Goal: Information Seeking & Learning: Learn about a topic

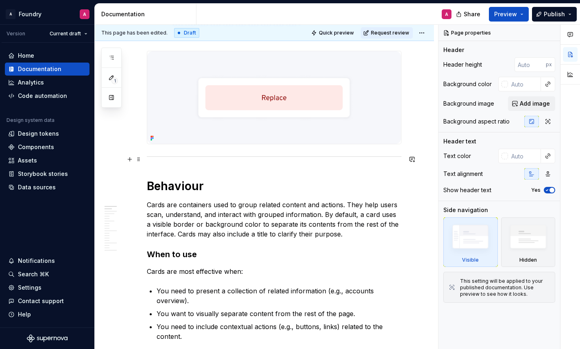
scroll to position [276, 0]
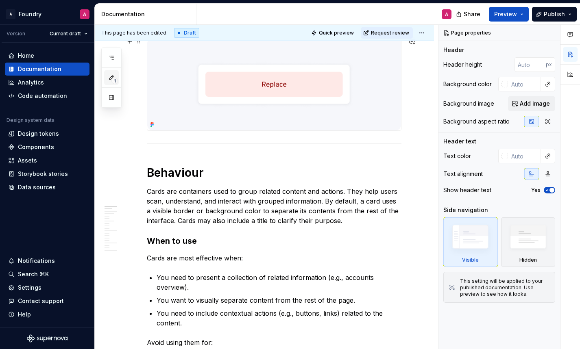
click at [109, 77] on icon "button" at bounding box center [111, 77] width 7 height 7
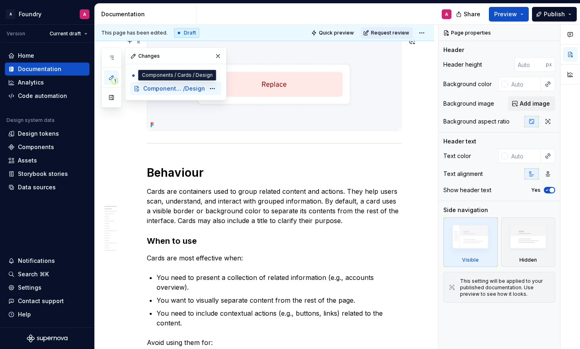
click at [185, 87] on span "/" at bounding box center [184, 89] width 2 height 8
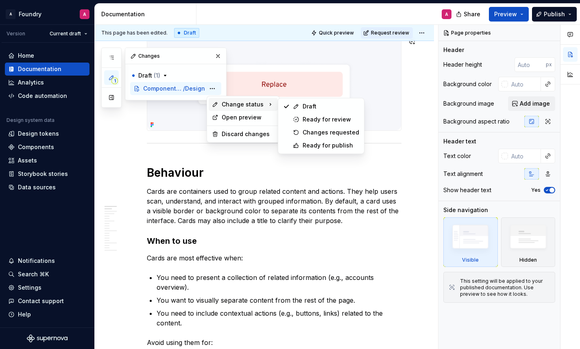
click at [235, 105] on span "Change status" at bounding box center [243, 104] width 42 height 8
click at [302, 107] on div "Draft" at bounding box center [321, 106] width 83 height 13
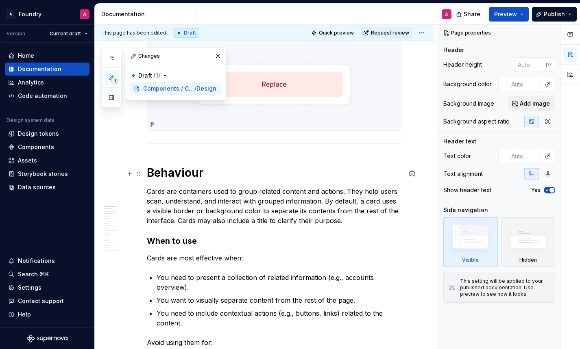
click at [224, 206] on p "Cards are containers used to group related content and actions. They help users…" at bounding box center [274, 206] width 255 height 39
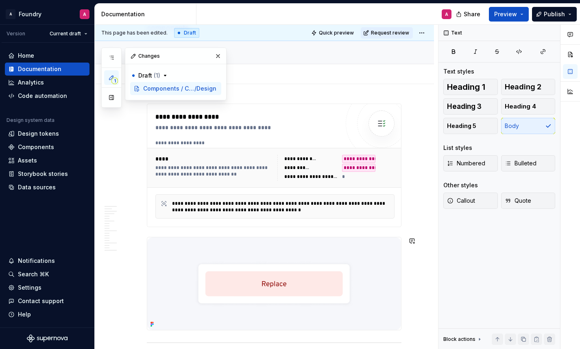
scroll to position [0, 0]
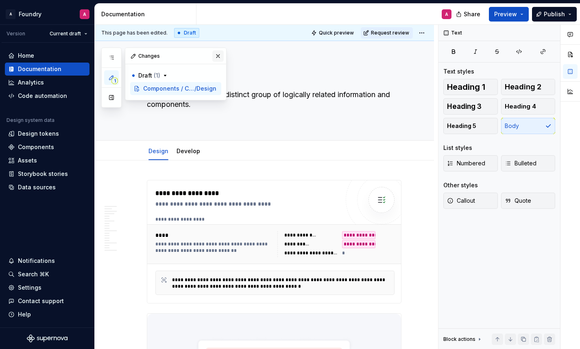
click at [217, 53] on button "button" at bounding box center [217, 55] width 11 height 11
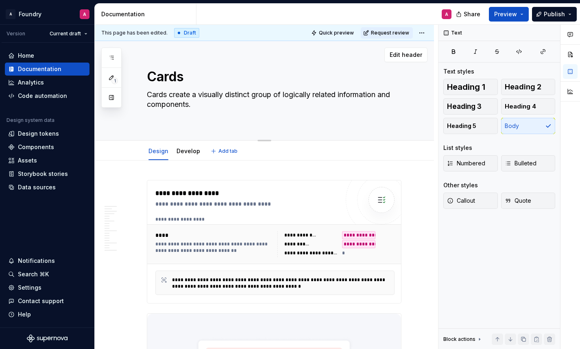
click at [188, 102] on textarea "Cards create a visually distinct group of logically related information and com…" at bounding box center [272, 104] width 255 height 33
click at [208, 100] on textarea "Cards create a visually distinct group of logically related information and com…" at bounding box center [272, 104] width 255 height 33
type textarea "*"
type textarea "Cards create a visually distinct group of logically related information and com…"
paste textarea "Cards are used to:  • Organise information into distinct sections.  • Provide a…"
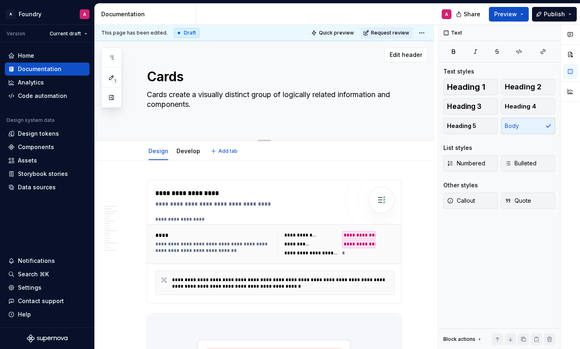
type textarea "*"
type textarea "Cards create a visually distinct group of logically related information and com…"
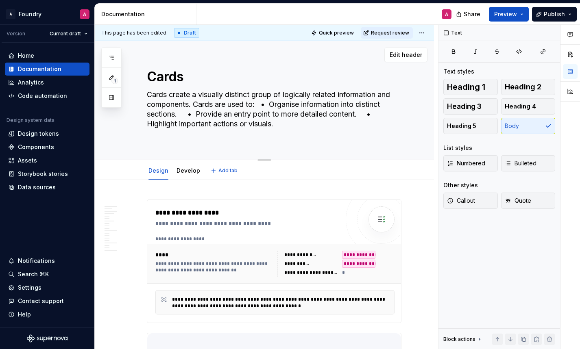
type textarea "*"
type textarea "Cards create a visually distinct group of logically related information and com…"
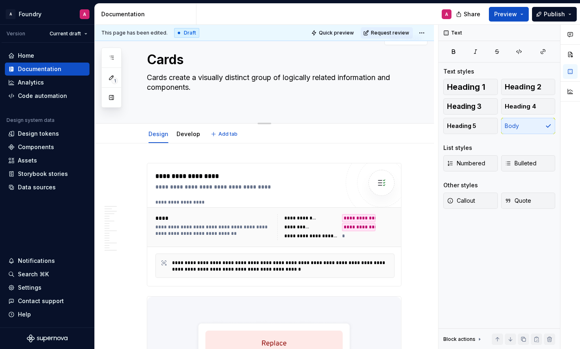
scroll to position [18, 0]
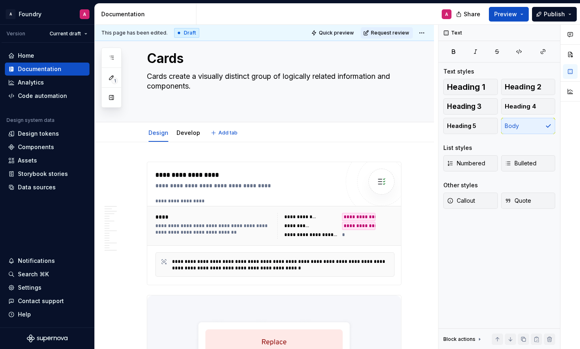
type textarea "*"
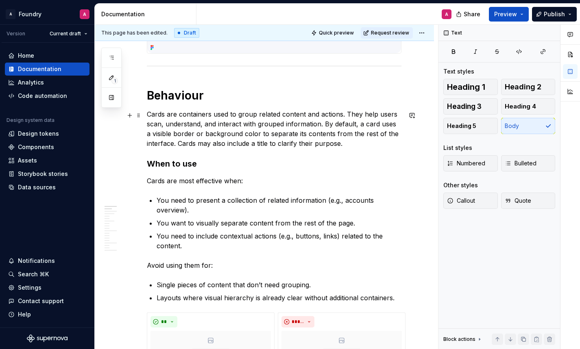
scroll to position [355, 0]
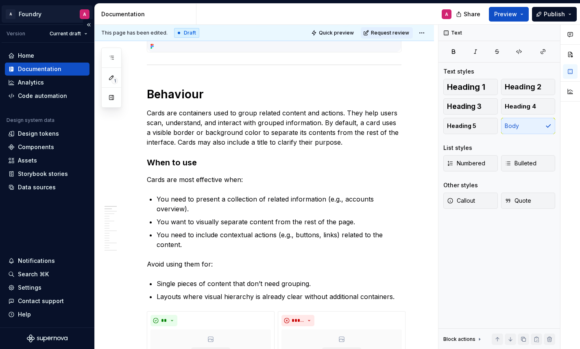
type textarea "Cards create a visually distinct group of logically related information and com…"
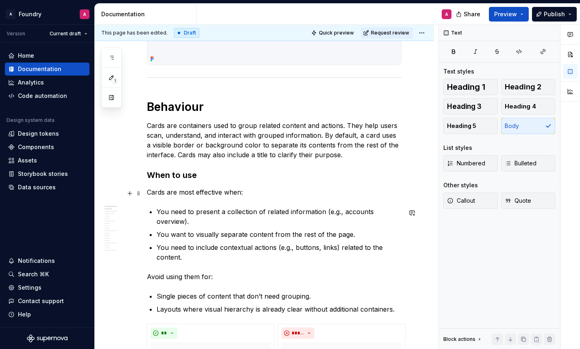
scroll to position [319, 0]
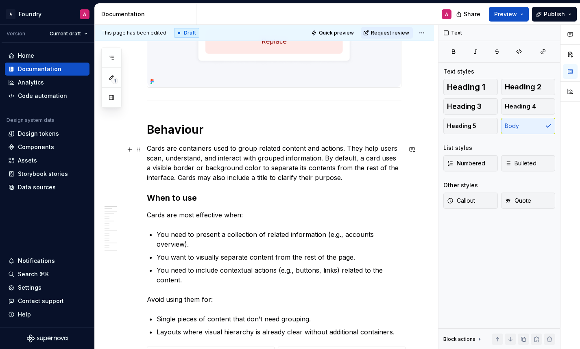
click at [222, 163] on p "Cards are containers used to group related content and actions. They help users…" at bounding box center [274, 163] width 255 height 39
click at [261, 165] on p "Cards are containers used to group related content and actions. They help users…" at bounding box center [274, 163] width 255 height 39
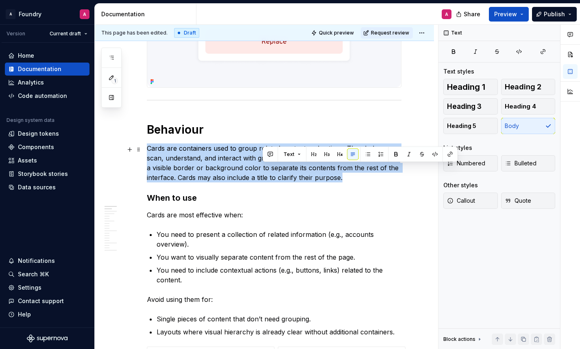
click at [261, 165] on p "Cards are containers used to group related content and actions. They help users…" at bounding box center [274, 163] width 255 height 39
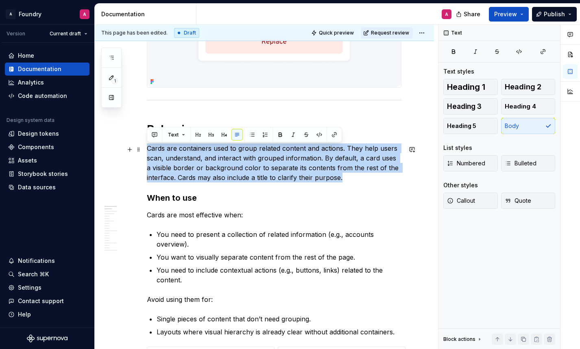
click at [261, 161] on p "Cards are containers used to group related content and actions. They help users…" at bounding box center [274, 163] width 255 height 39
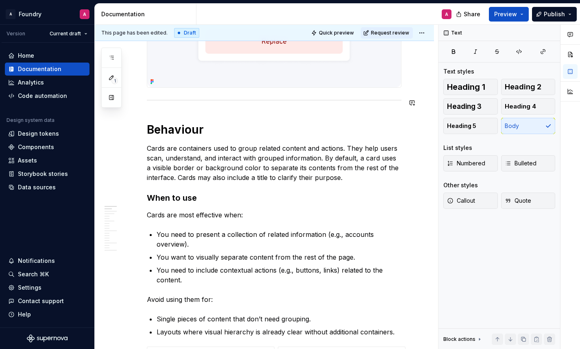
click at [167, 129] on h1 "Behaviour" at bounding box center [274, 129] width 255 height 15
click at [149, 131] on h1 "Behaviour" at bounding box center [274, 129] width 255 height 15
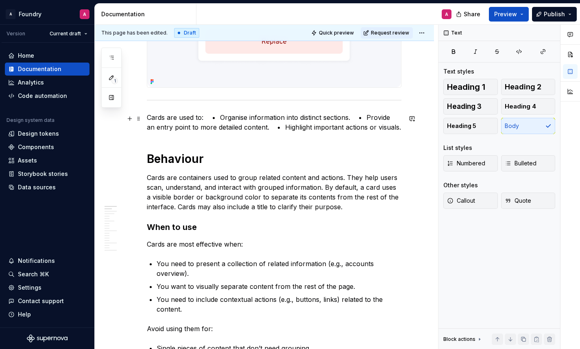
click at [219, 119] on p "Cards are used to:  • Organise information into distinct sections.  • Provide a…" at bounding box center [274, 123] width 255 height 20
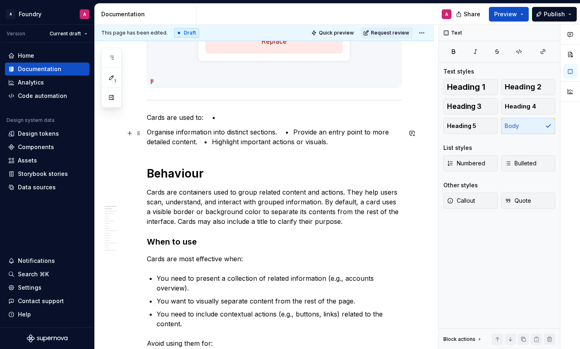
click at [291, 133] on p "Organise information into distinct sections.  • Provide an entry point to more …" at bounding box center [274, 137] width 255 height 20
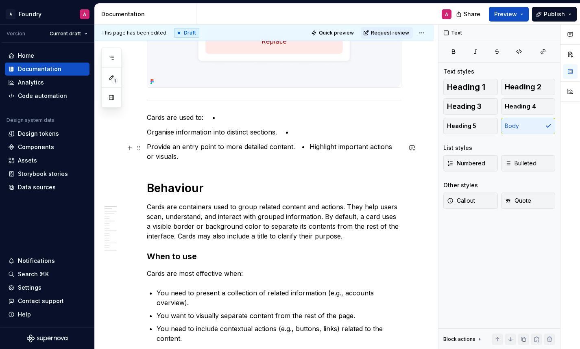
click at [307, 148] on p "Provide an entry point to more detailed content.  • Highlight important actions…" at bounding box center [274, 152] width 255 height 20
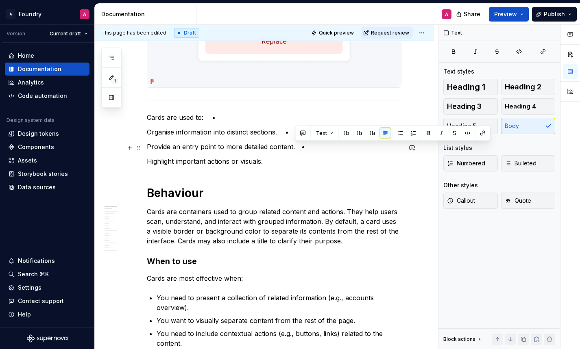
drag, startPoint x: 312, startPoint y: 145, endPoint x: 295, endPoint y: 144, distance: 17.1
click at [295, 144] on p "Provide an entry point to more detailed content.  •" at bounding box center [274, 147] width 255 height 10
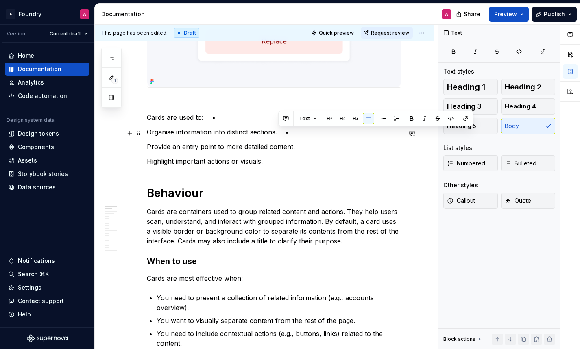
drag, startPoint x: 292, startPoint y: 133, endPoint x: 277, endPoint y: 130, distance: 15.1
click at [277, 131] on p "Organise information into distinct sections.  •" at bounding box center [274, 132] width 255 height 10
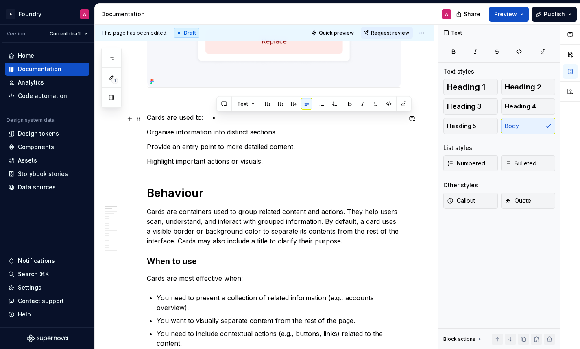
drag, startPoint x: 227, startPoint y: 115, endPoint x: 210, endPoint y: 114, distance: 16.8
click at [210, 114] on p "Cards are used to:  •" at bounding box center [274, 118] width 255 height 10
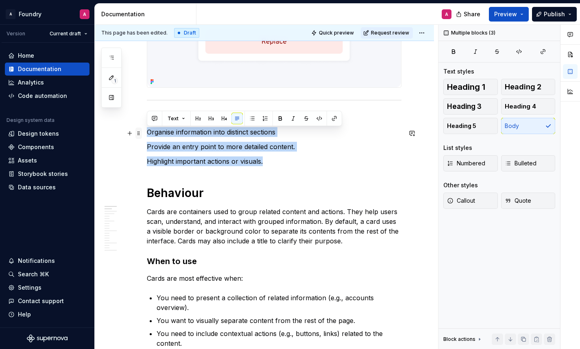
drag, startPoint x: 263, startPoint y: 165, endPoint x: 139, endPoint y: 129, distance: 128.8
click at [250, 118] on button "button" at bounding box center [251, 118] width 11 height 11
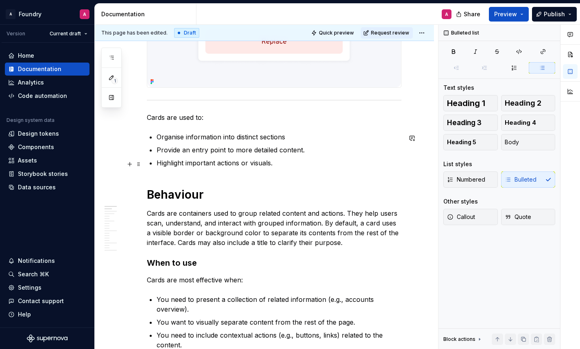
click at [197, 158] on ul "Organise information into distinct sections Provide an entry point to more deta…" at bounding box center [279, 150] width 245 height 36
click at [186, 118] on p "Cards are used to:" at bounding box center [274, 118] width 255 height 10
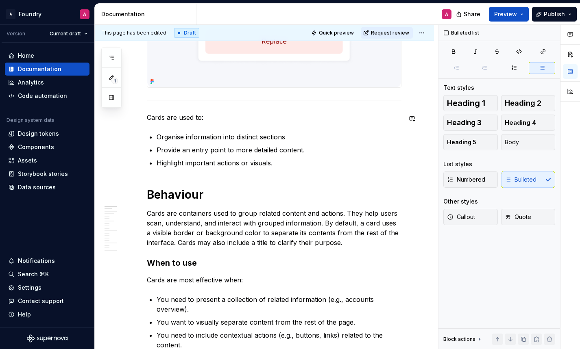
click at [204, 122] on p "Cards are used to:" at bounding box center [274, 118] width 255 height 10
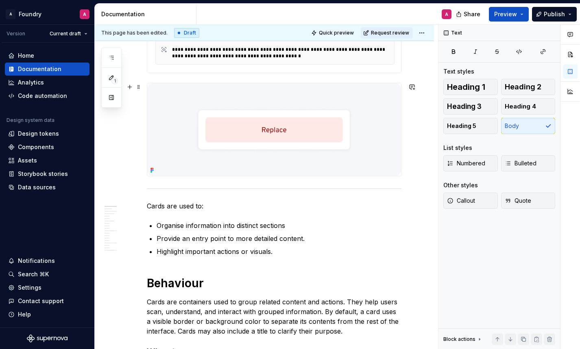
scroll to position [225, 0]
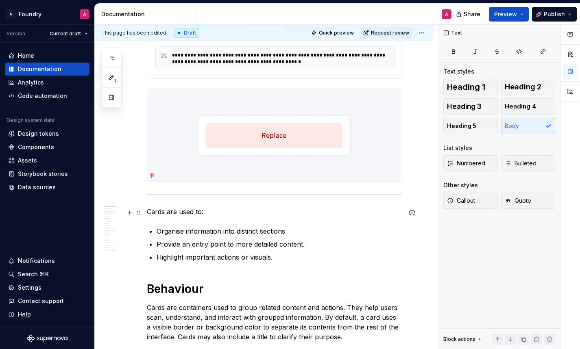
click at [151, 213] on p "Cards are used to:" at bounding box center [274, 212] width 255 height 10
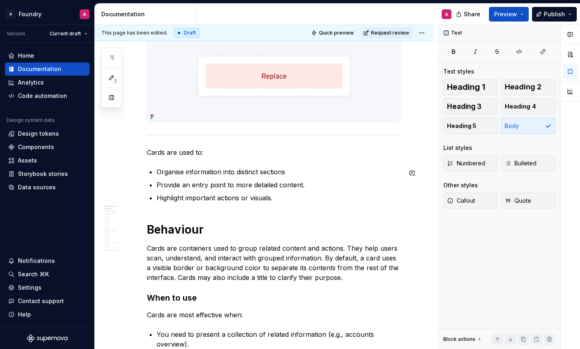
scroll to position [289, 0]
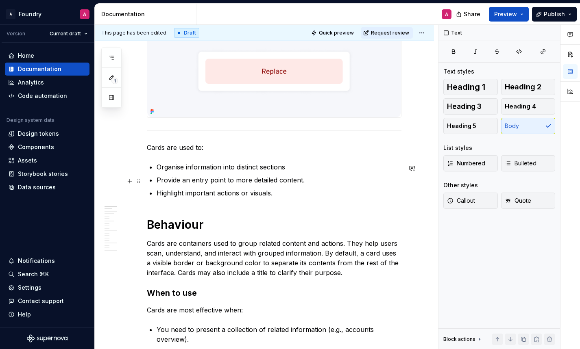
click at [293, 171] on p "Organise information into distinct sections" at bounding box center [279, 167] width 245 height 10
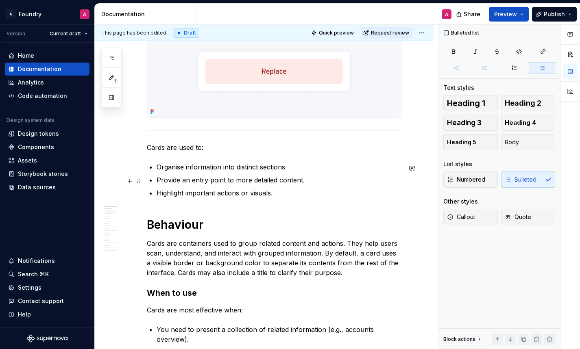
click at [309, 181] on p "Provide an entry point to more detailed content." at bounding box center [279, 180] width 245 height 10
click at [274, 197] on p "Highlight important actions or visuals." at bounding box center [279, 193] width 245 height 10
click at [240, 183] on p "Provide an entry point to more detailed content" at bounding box center [279, 180] width 245 height 10
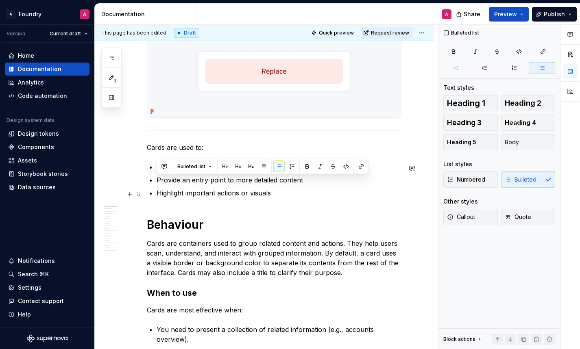
click at [279, 197] on p "Highlight important actions or visuals" at bounding box center [279, 193] width 245 height 10
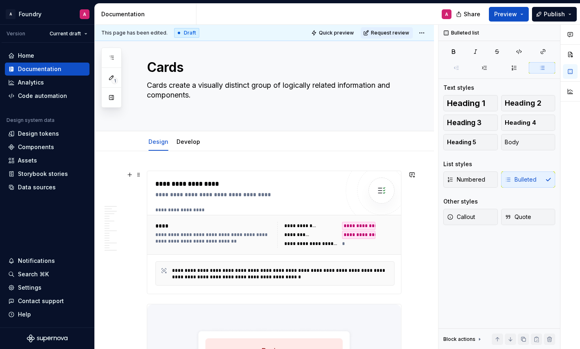
scroll to position [8, 0]
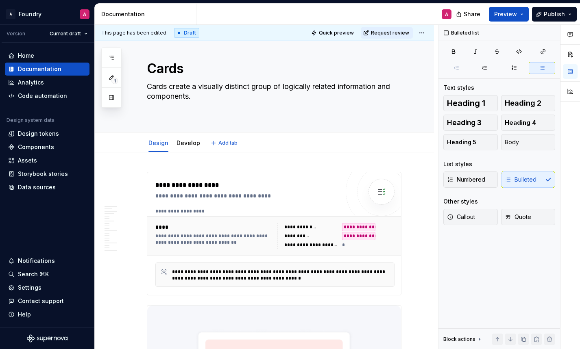
type textarea "*"
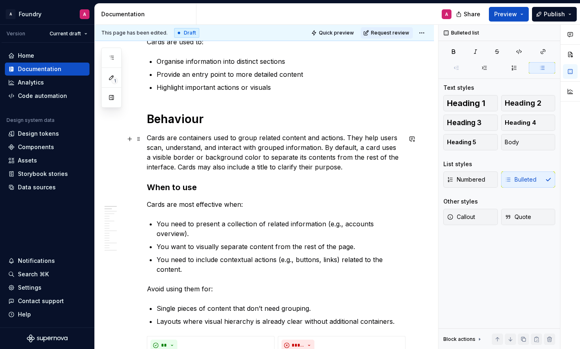
scroll to position [393, 0]
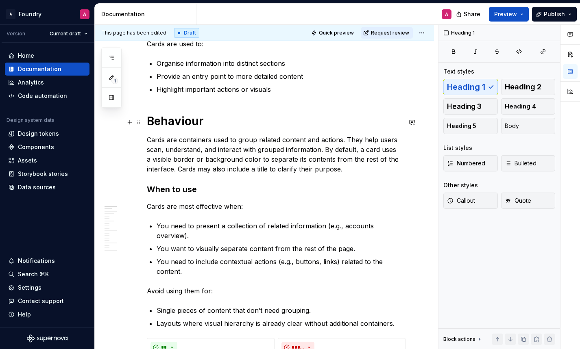
click at [176, 125] on h1 "Behaviour" at bounding box center [274, 121] width 255 height 15
click at [148, 141] on p "Cards are containers used to group related content and actions. They help users…" at bounding box center [274, 154] width 255 height 39
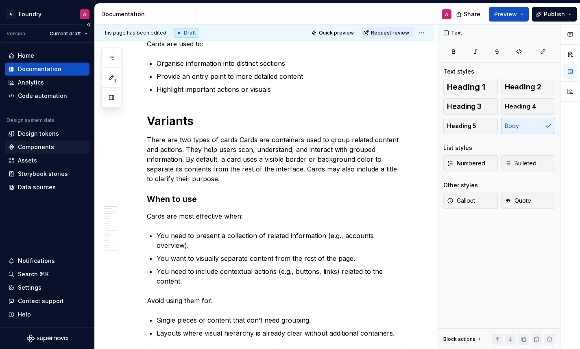
click at [5, 152] on div "Components" at bounding box center [47, 147] width 85 height 13
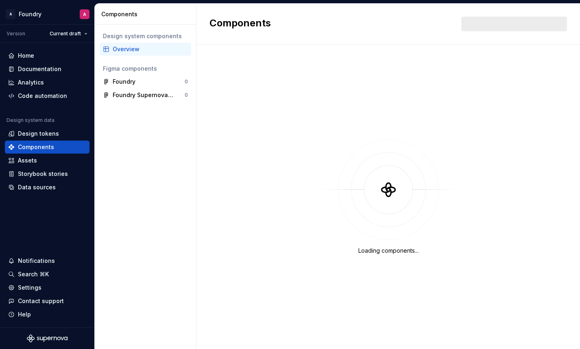
click at [320, 85] on div "Loading components..." at bounding box center [387, 197] width 383 height 305
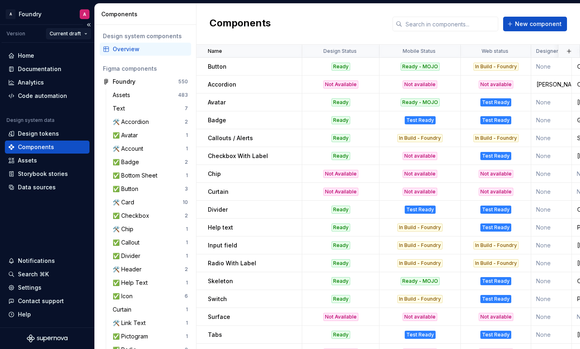
click at [83, 35] on html "A Foundry A Version Current draft Home Documentation Analytics Code automation …" at bounding box center [290, 174] width 580 height 349
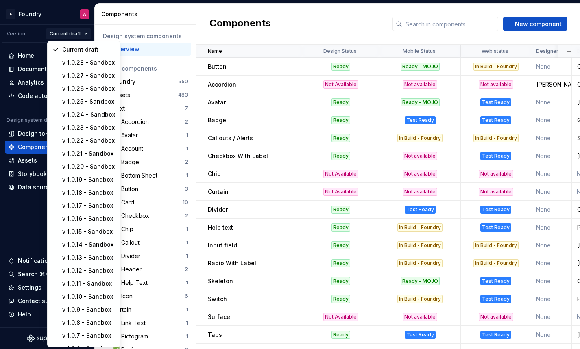
click at [85, 33] on html "A Foundry A Version Current draft Home Documentation Analytics Code automation …" at bounding box center [290, 174] width 580 height 349
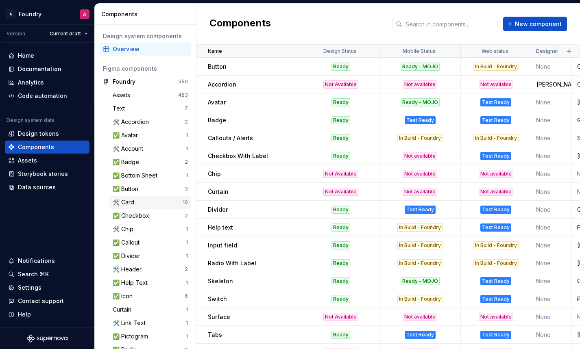
click at [138, 205] on div "🛠️ Card" at bounding box center [148, 202] width 70 height 8
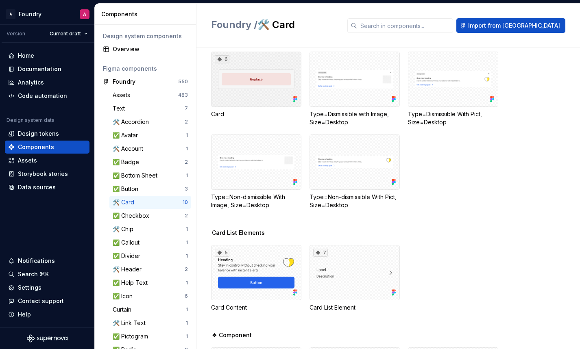
scroll to position [13, 0]
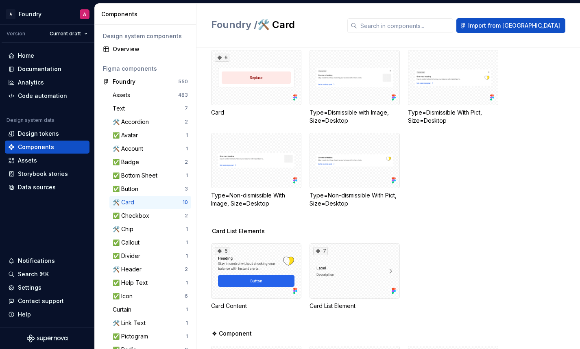
click at [185, 203] on div "10" at bounding box center [185, 202] width 5 height 7
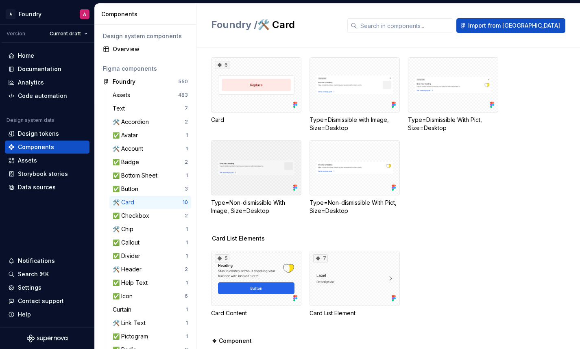
scroll to position [7, 0]
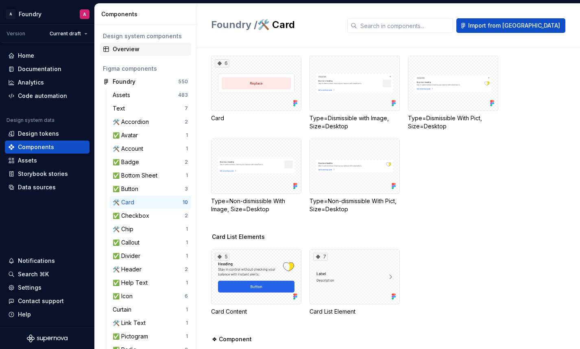
click at [128, 50] on div "Overview" at bounding box center [150, 49] width 75 height 8
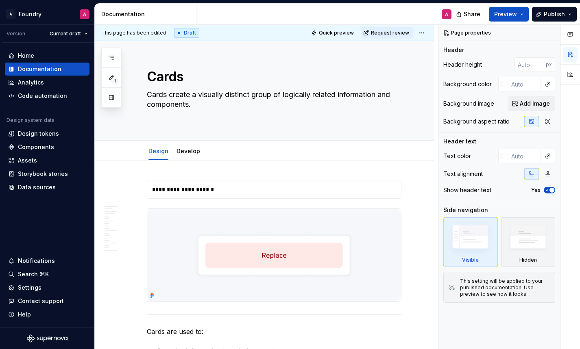
type textarea "*"
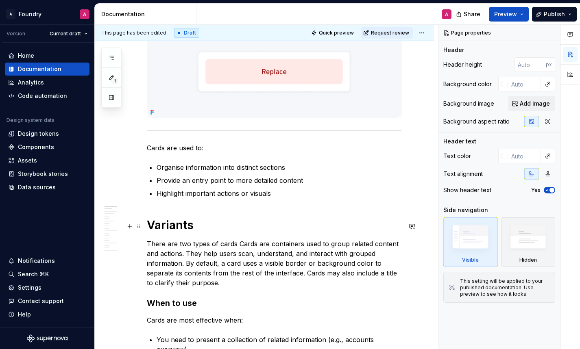
scroll to position [333, 0]
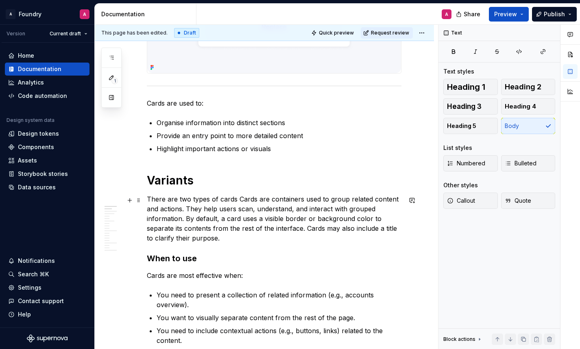
click at [238, 201] on p "There are two types of cards Cards are containers used to group related content…" at bounding box center [274, 218] width 255 height 49
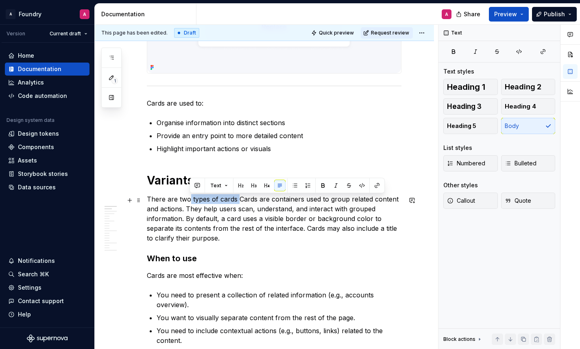
drag, startPoint x: 237, startPoint y: 202, endPoint x: 189, endPoint y: 203, distance: 48.4
click at [189, 203] on p "There are two types of cards Cards are containers used to group related content…" at bounding box center [274, 218] width 255 height 49
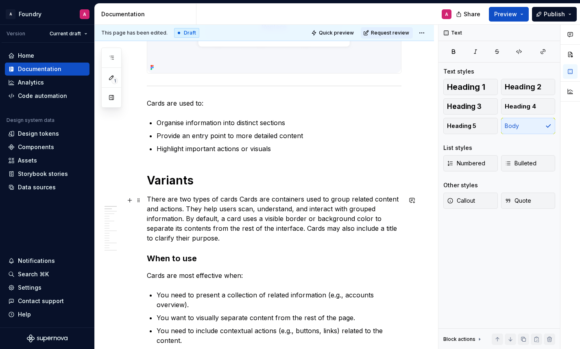
click at [245, 205] on p "There are two types of cards Cards are containers used to group related content…" at bounding box center [274, 218] width 255 height 49
click at [235, 200] on p "There are two types of cards Cards are containers used to group related content…" at bounding box center [274, 218] width 255 height 49
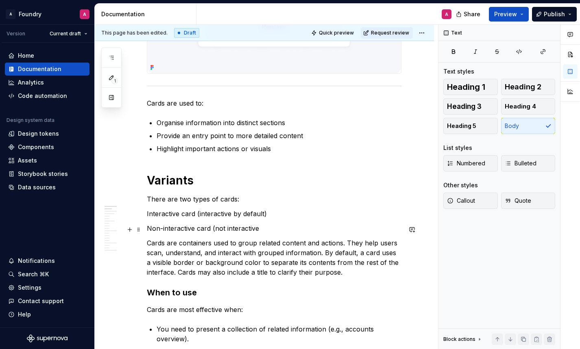
click at [219, 229] on p "Non-interactive card (not interactive" at bounding box center [274, 229] width 255 height 10
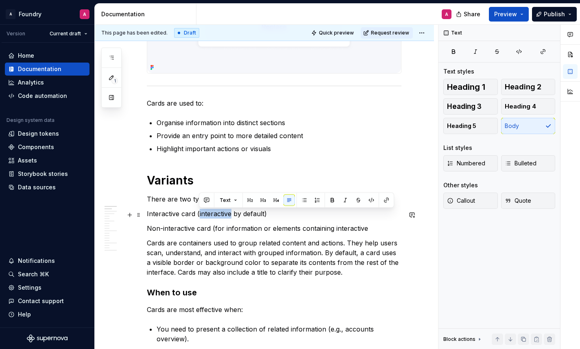
drag, startPoint x: 232, startPoint y: 216, endPoint x: 200, endPoint y: 214, distance: 32.2
click at [200, 214] on p "Interactive card (interactive by default)" at bounding box center [274, 214] width 255 height 10
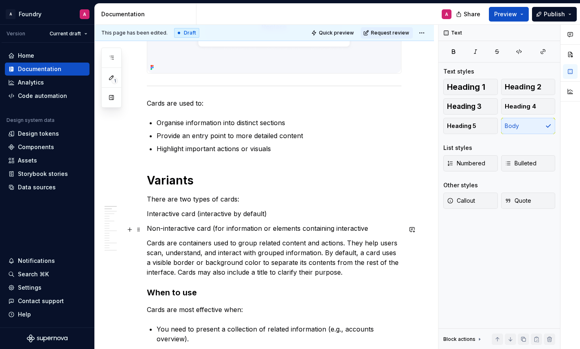
click at [270, 231] on p "Non-interactive card (for information or elements containing interactive" at bounding box center [274, 229] width 255 height 10
click at [342, 230] on p "Non-interactive card (for information or used with elements containing interact…" at bounding box center [274, 229] width 255 height 10
click at [330, 229] on p "Non-interactive card (for information or used with elements interactive" at bounding box center [274, 229] width 255 height 10
click at [309, 229] on p "Non-interactive card (for information or used with elements interactive" at bounding box center [274, 229] width 255 height 10
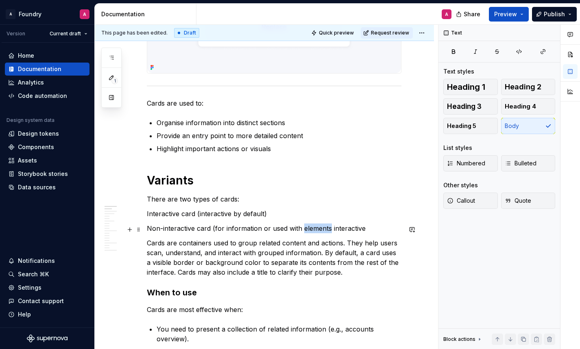
click at [309, 229] on p "Non-interactive card (for information or used with elements interactive" at bounding box center [274, 229] width 255 height 10
click at [342, 229] on p "Non-interactive card (for information or used with interactive" at bounding box center [274, 229] width 255 height 10
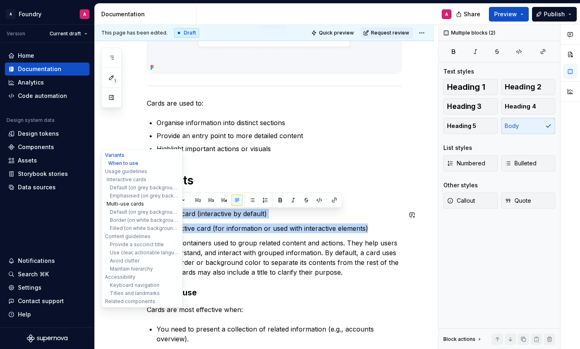
drag, startPoint x: 366, startPoint y: 229, endPoint x: 123, endPoint y: 207, distance: 243.4
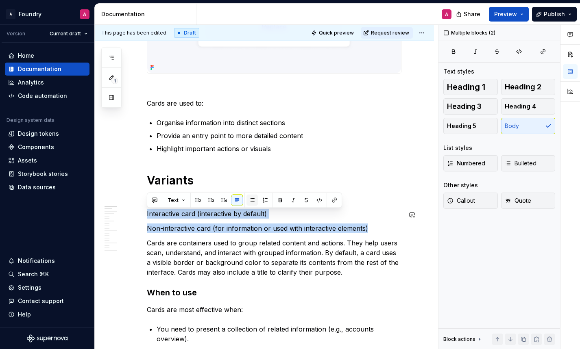
click at [249, 199] on button "button" at bounding box center [251, 200] width 11 height 11
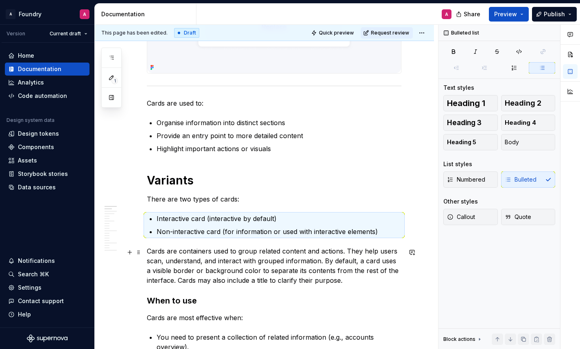
click at [267, 250] on p "Cards are containers used to group related content and actions. They help users…" at bounding box center [274, 265] width 255 height 39
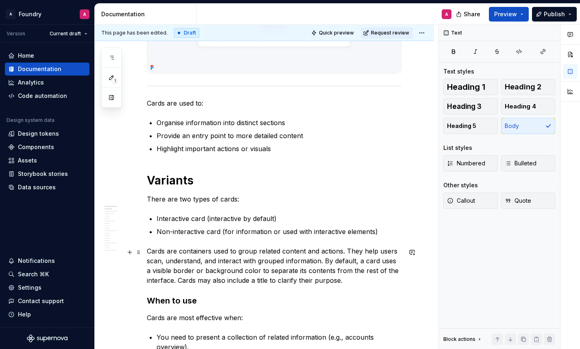
click at [229, 260] on p "Cards are containers used to group related content and actions. They help users…" at bounding box center [274, 265] width 255 height 39
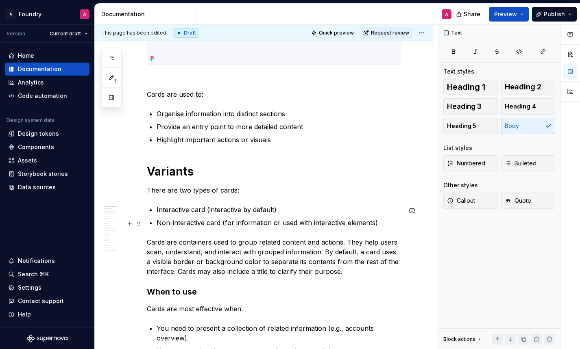
scroll to position [344, 0]
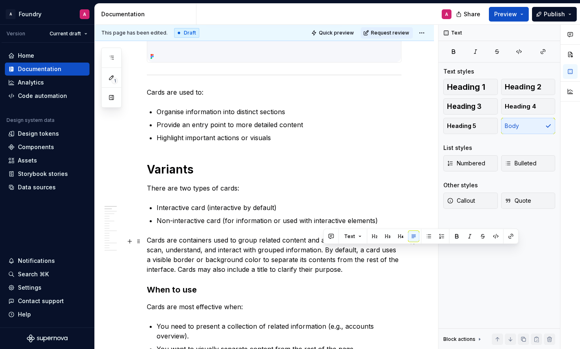
drag, startPoint x: 345, startPoint y: 270, endPoint x: 325, endPoint y: 250, distance: 28.2
click at [325, 250] on p "Cards are containers used to group related content and actions. They help users…" at bounding box center [274, 254] width 255 height 39
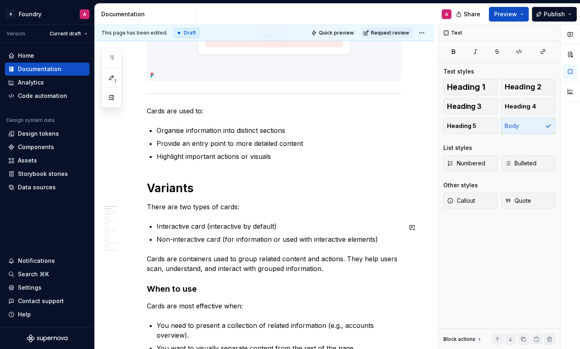
scroll to position [327, 0]
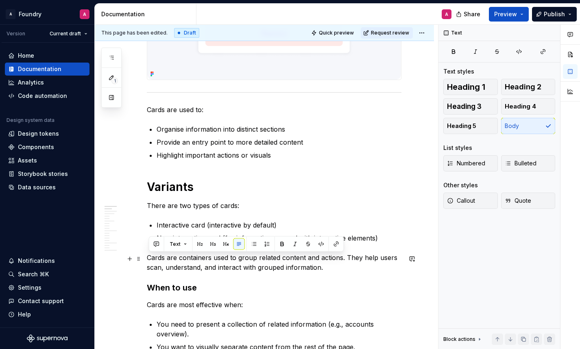
drag, startPoint x: 322, startPoint y: 270, endPoint x: 150, endPoint y: 259, distance: 172.3
click at [150, 259] on p "Cards are containers used to group related content and actions. They help users…" at bounding box center [274, 263] width 255 height 20
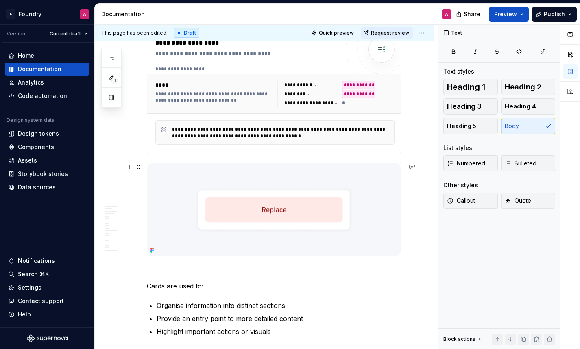
scroll to position [0, 0]
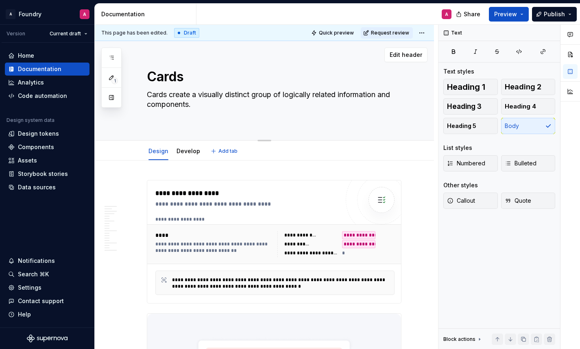
click at [179, 96] on textarea "Cards create a visually distinct group of logically related information and com…" at bounding box center [272, 104] width 255 height 33
click at [190, 102] on textarea "Cards create a visually distinct group of logically related information and com…" at bounding box center [272, 104] width 255 height 33
paste textarea "are containers used to group related content and actions. They help users scan,…"
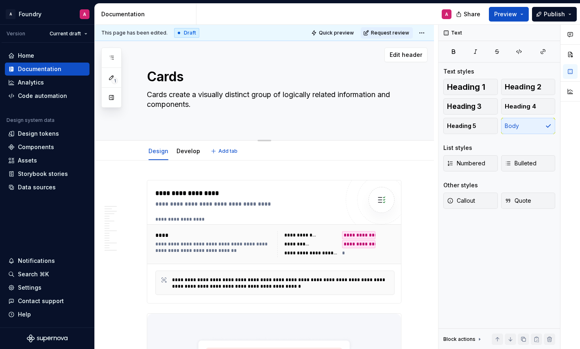
type textarea "*"
type textarea "Cards are containers used to group related content and actions. They help users…"
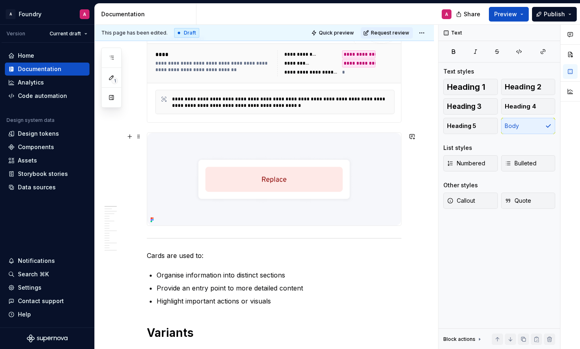
scroll to position [257, 0]
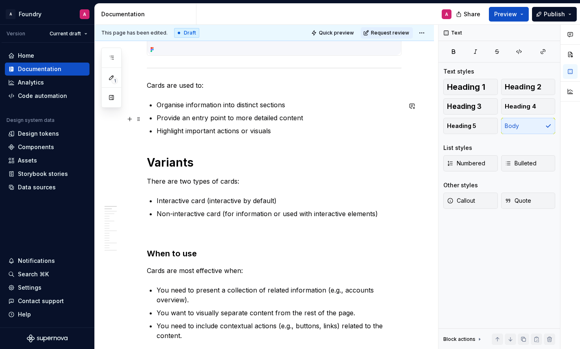
type textarea "*"
type textarea "Cards are containers used to group related content and actions. They help users…"
click at [187, 254] on h3 "When to use" at bounding box center [274, 252] width 255 height 11
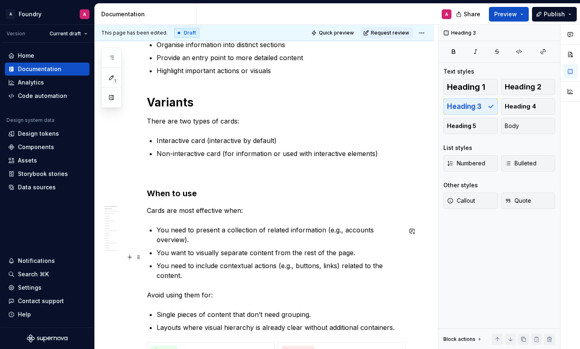
scroll to position [403, 0]
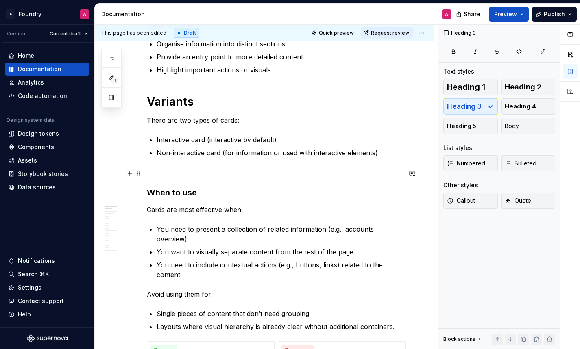
click at [212, 170] on p at bounding box center [274, 173] width 255 height 10
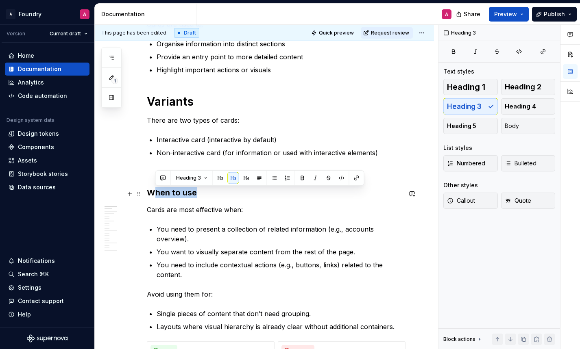
drag, startPoint x: 195, startPoint y: 195, endPoint x: 151, endPoint y: 194, distance: 44.3
click at [151, 195] on h3 "When to use" at bounding box center [274, 192] width 255 height 11
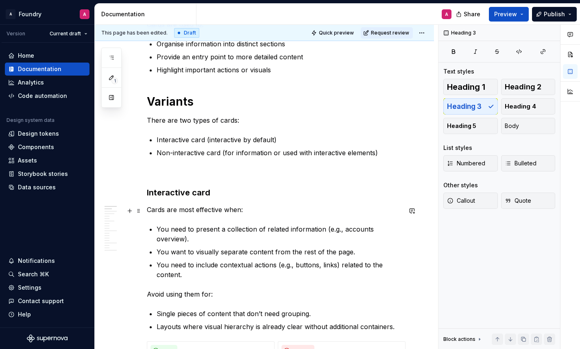
click at [217, 210] on p "Cards are most effective when:" at bounding box center [274, 210] width 255 height 10
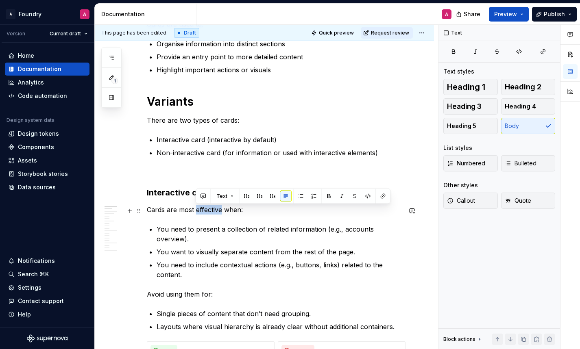
click at [217, 210] on p "Cards are most effective when:" at bounding box center [274, 210] width 255 height 10
click at [217, 211] on p "Cards are most effective when:" at bounding box center [274, 210] width 255 height 10
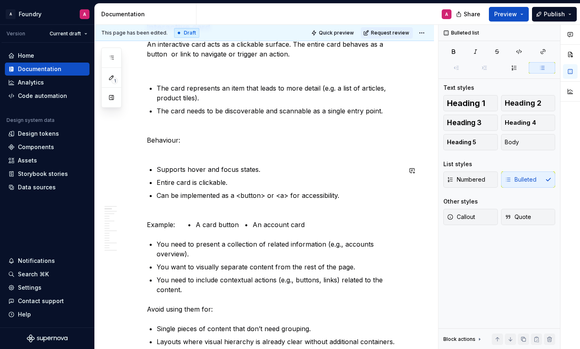
scroll to position [525, 0]
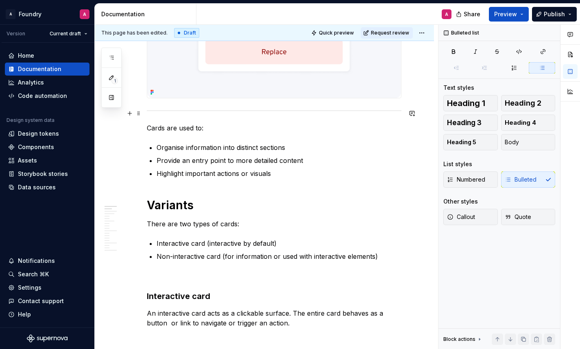
scroll to position [290, 0]
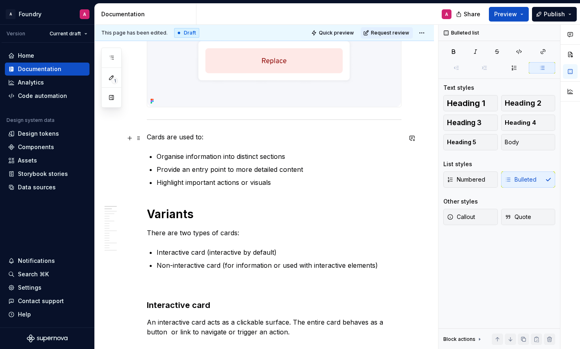
click at [184, 138] on p "Cards are used to:" at bounding box center [274, 137] width 255 height 10
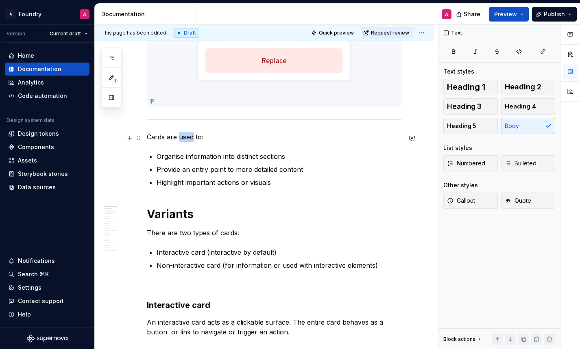
click at [184, 138] on p "Cards are used to:" at bounding box center [274, 137] width 255 height 10
copy p "Cards are used to:"
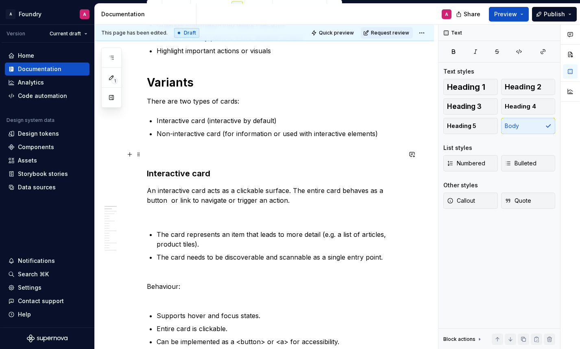
scroll to position [475, 0]
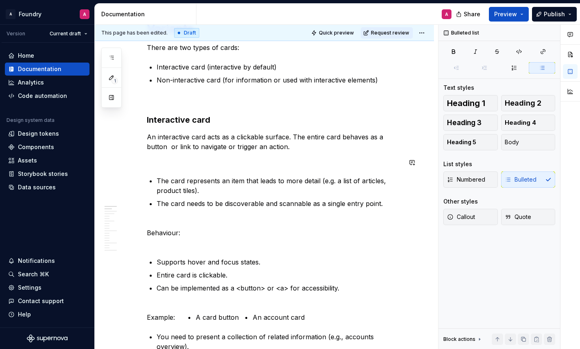
click at [152, 161] on p at bounding box center [274, 162] width 255 height 10
click at [148, 163] on p "Use when:" at bounding box center [274, 162] width 255 height 10
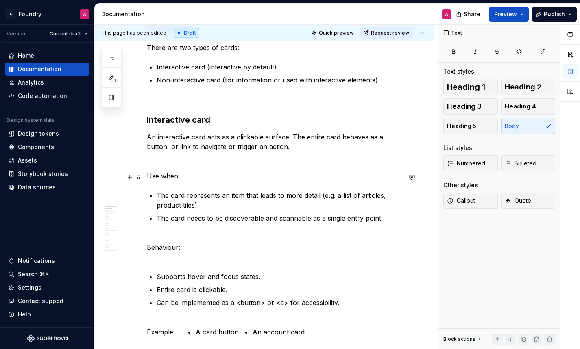
click at [172, 175] on p "Use when:" at bounding box center [274, 176] width 255 height 10
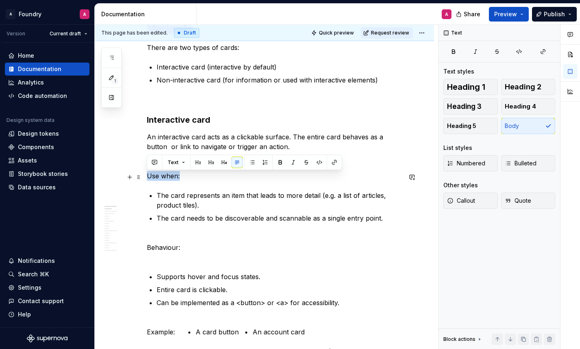
click at [172, 175] on p "Use when:" at bounding box center [274, 176] width 255 height 10
click at [180, 161] on button "Text" at bounding box center [176, 162] width 25 height 11
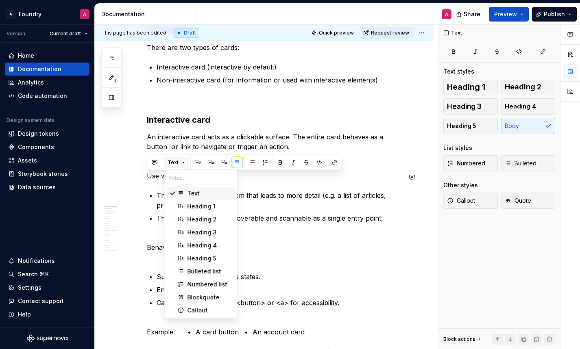
click at [180, 161] on button "Text" at bounding box center [176, 162] width 25 height 11
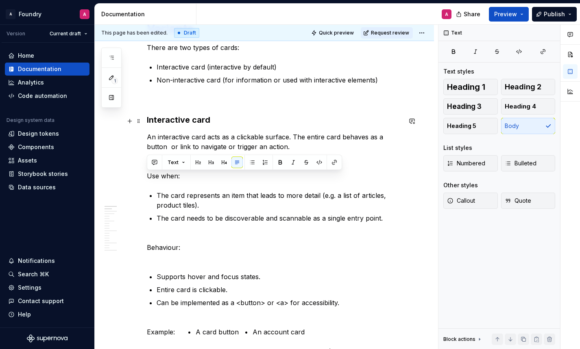
click at [181, 122] on h3 "Interactive card" at bounding box center [274, 119] width 255 height 11
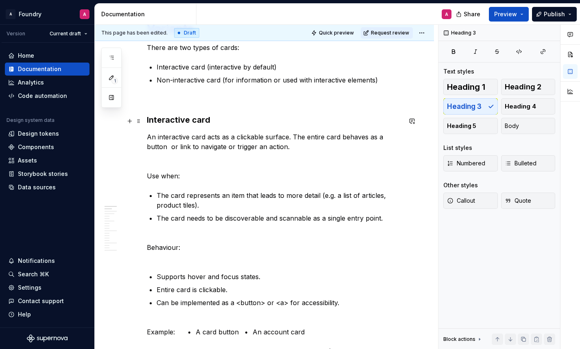
click at [186, 125] on h3 "Interactive card" at bounding box center [274, 119] width 255 height 11
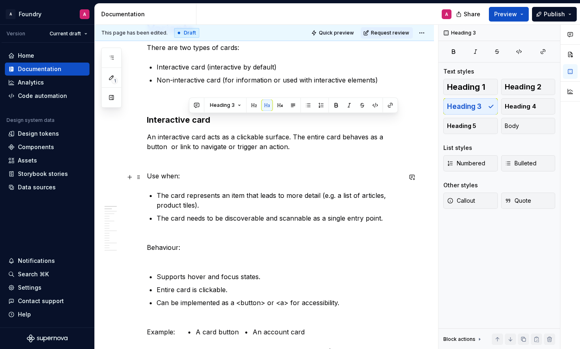
click at [168, 179] on p "Use when:" at bounding box center [274, 176] width 255 height 10
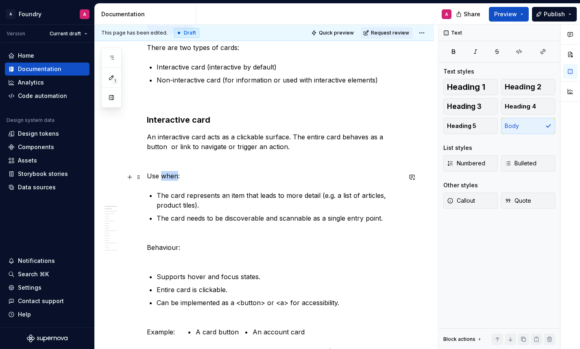
click at [168, 179] on p "Use when:" at bounding box center [274, 176] width 255 height 10
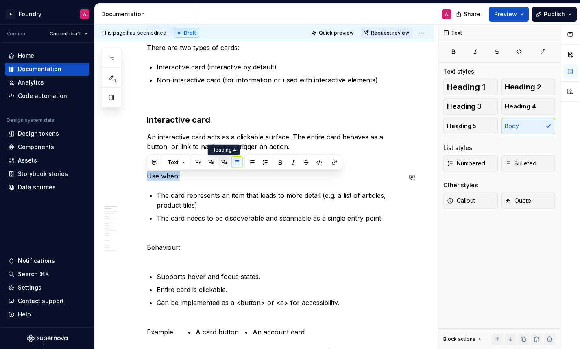
click at [223, 163] on button "button" at bounding box center [223, 162] width 11 height 11
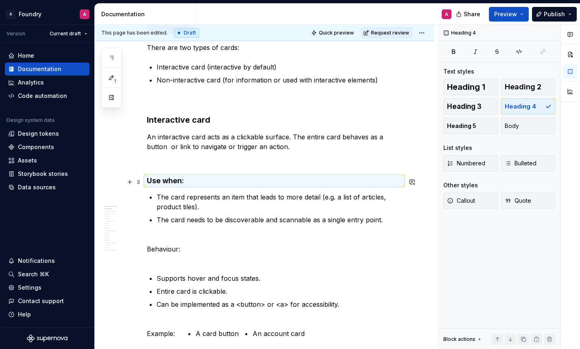
click at [189, 183] on h4 "Use when:" at bounding box center [274, 181] width 255 height 10
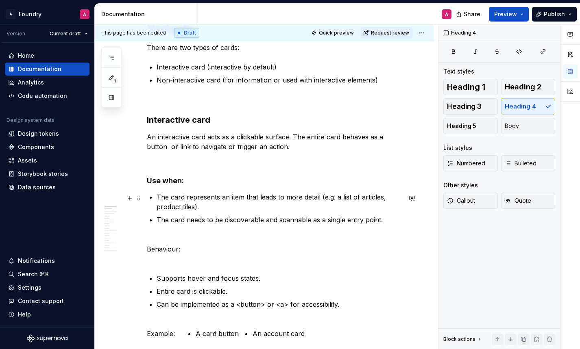
click at [185, 205] on p "The card represents an item that leads to more detail (e.g. a list of articles,…" at bounding box center [279, 202] width 245 height 20
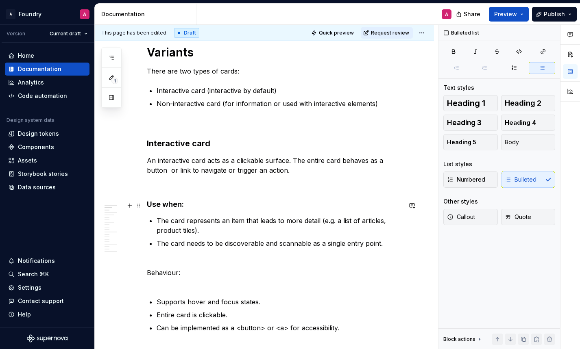
scroll to position [455, 0]
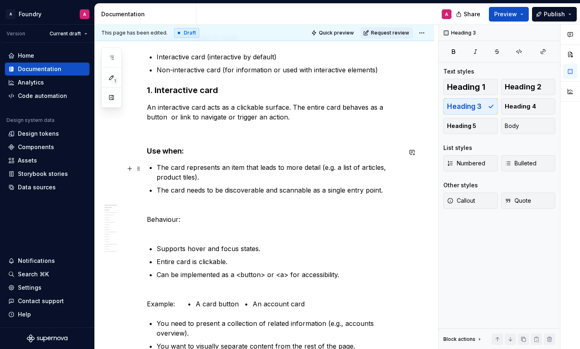
scroll to position [486, 0]
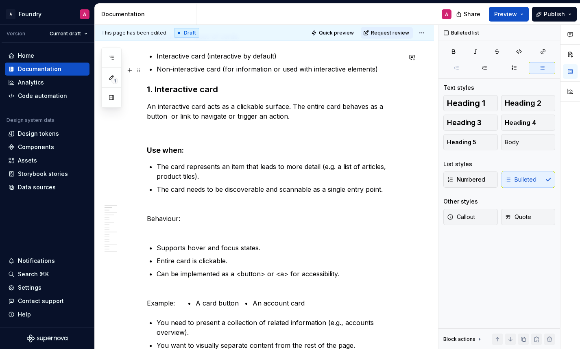
click at [372, 72] on p "Non-interactive card (for information or used with interactive elements)" at bounding box center [279, 69] width 245 height 10
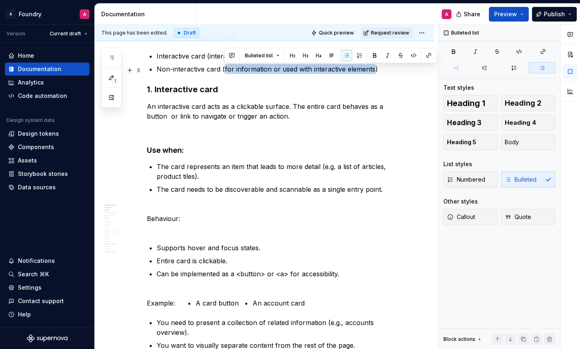
drag, startPoint x: 224, startPoint y: 71, endPoint x: 373, endPoint y: 68, distance: 148.9
click at [373, 68] on p "Non-interactive card (for information or used with interactive elements)" at bounding box center [279, 69] width 245 height 10
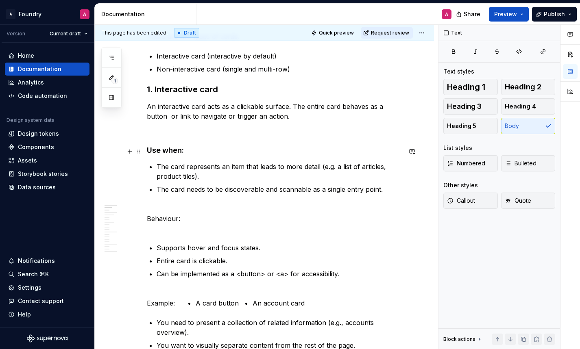
click at [196, 149] on h4 "Use when:" at bounding box center [274, 151] width 255 height 10
click at [196, 218] on p "Behaviour:" at bounding box center [274, 218] width 255 height 29
click at [174, 220] on p "Behaviour:" at bounding box center [274, 218] width 255 height 29
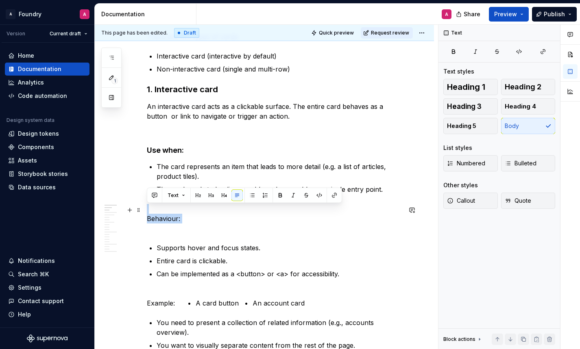
click at [174, 220] on p "Behaviour:" at bounding box center [274, 218] width 255 height 29
click at [221, 194] on button "button" at bounding box center [223, 195] width 11 height 11
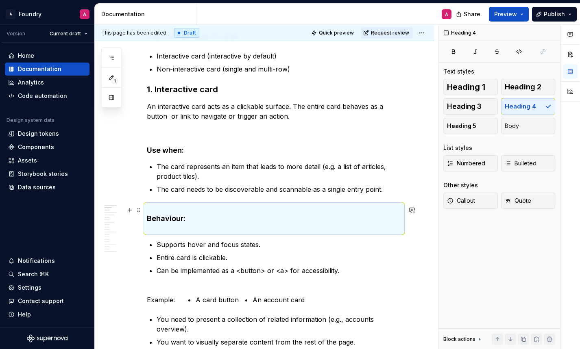
click at [185, 226] on h4 "Behaviour:" at bounding box center [274, 218] width 255 height 29
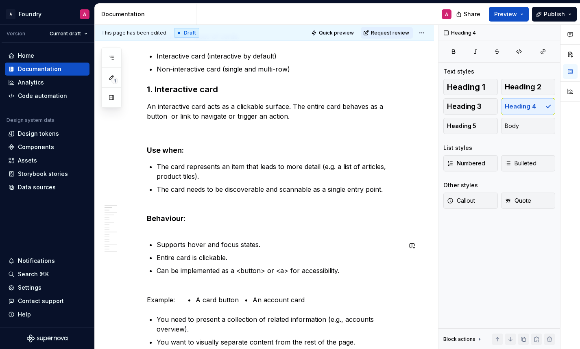
click at [202, 231] on h4 "Behaviour:" at bounding box center [274, 218] width 255 height 29
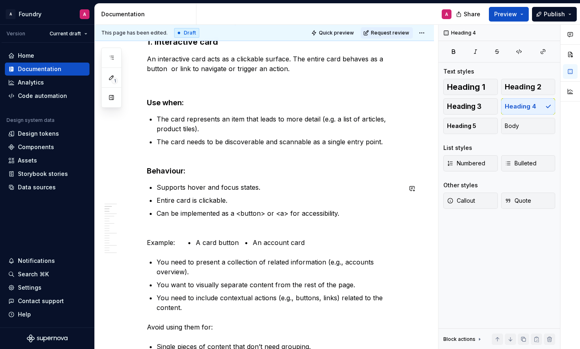
scroll to position [537, 0]
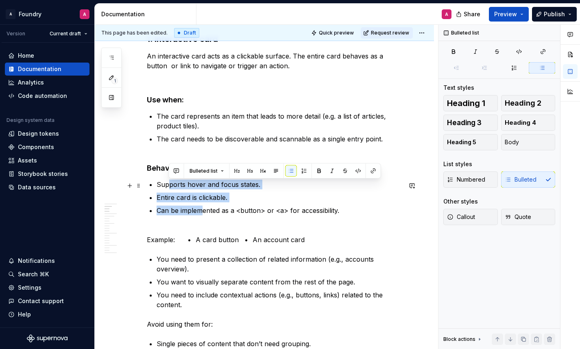
drag, startPoint x: 202, startPoint y: 211, endPoint x: 167, endPoint y: 186, distance: 42.9
click at [167, 186] on ul "Supports hover and focus states. Entire card is clickable. Can be implemented a…" at bounding box center [279, 198] width 245 height 36
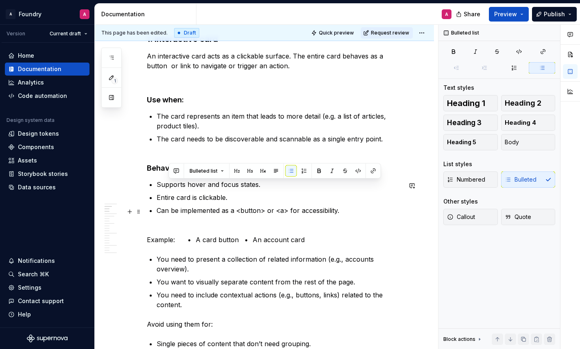
click at [303, 210] on p "Can be implemented as a <button> or <a> for accessibility." at bounding box center [279, 211] width 245 height 10
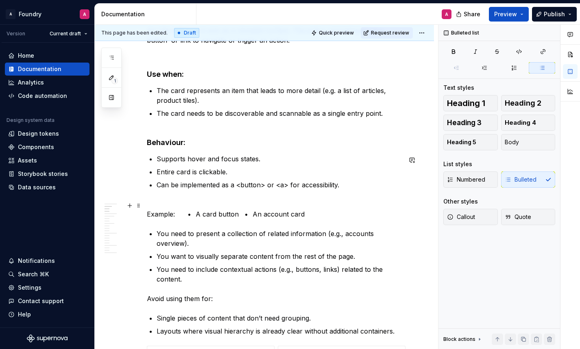
scroll to position [567, 0]
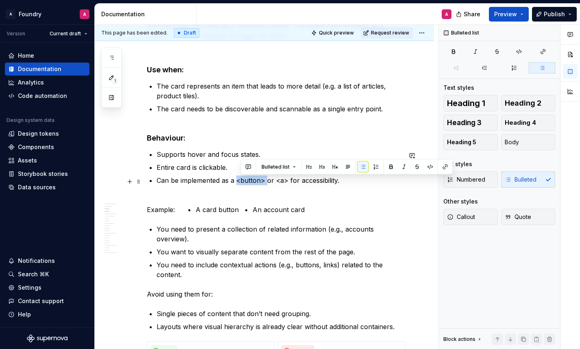
drag, startPoint x: 267, startPoint y: 183, endPoint x: 237, endPoint y: 183, distance: 30.5
click at [237, 183] on p "Can be implemented as a <button> or <a> for accessibility." at bounding box center [279, 181] width 245 height 10
click at [203, 172] on p "Entire card is clickable." at bounding box center [279, 168] width 245 height 10
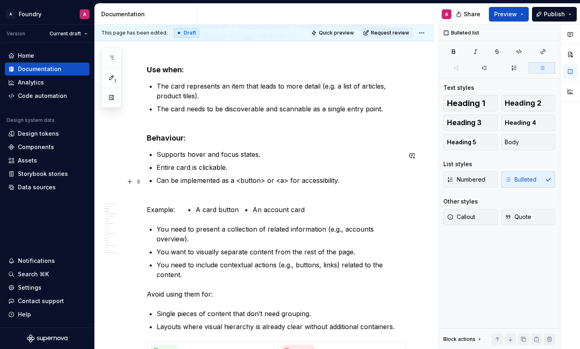
click at [239, 183] on p "Can be implemented as a <button> or <a> for accessibility." at bounding box center [279, 181] width 245 height 10
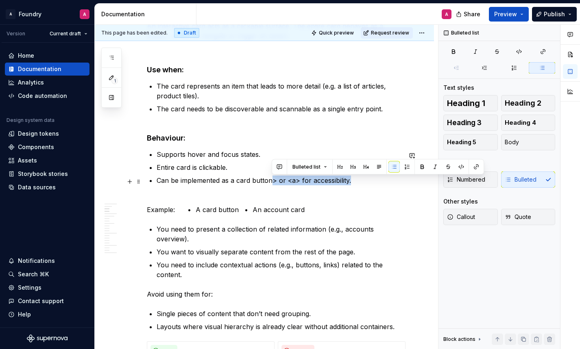
drag, startPoint x: 353, startPoint y: 183, endPoint x: 272, endPoint y: 180, distance: 81.0
click at [272, 180] on p "Can be implemented as a card button> or <a> for accessibility." at bounding box center [279, 181] width 245 height 10
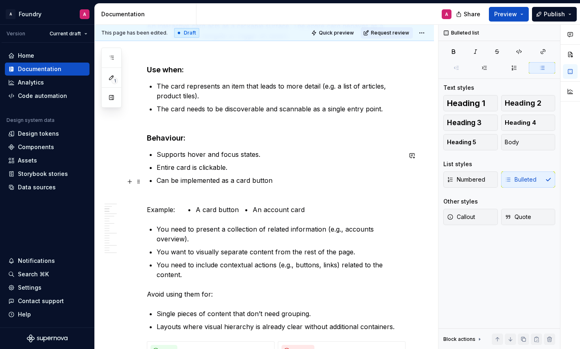
click at [263, 183] on p "Can be implemented as a card button" at bounding box center [279, 181] width 245 height 10
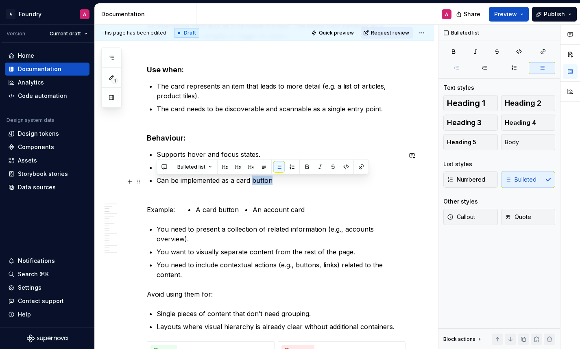
click at [263, 183] on p "Can be implemented as a card button" at bounding box center [279, 181] width 245 height 10
click at [234, 185] on p "Can be implemented as a card button" at bounding box center [279, 181] width 245 height 10
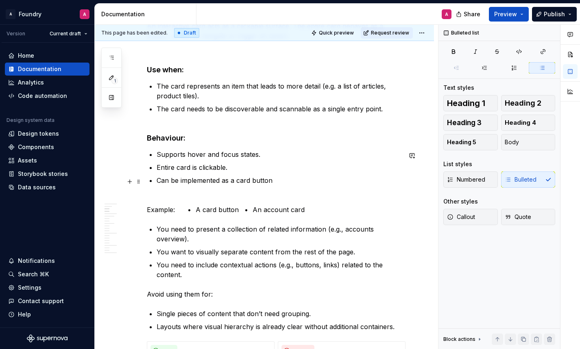
click at [215, 183] on p "Can be implemented as a card button" at bounding box center [279, 181] width 245 height 10
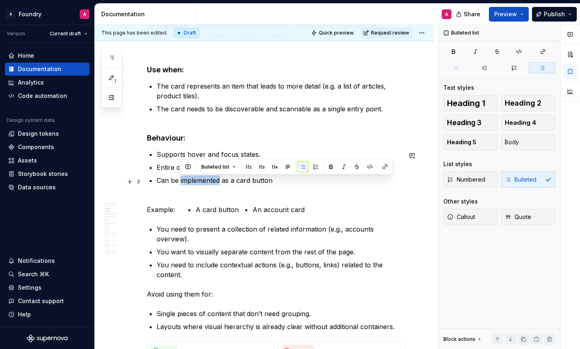
click at [215, 183] on p "Can be implemented as a card button" at bounding box center [279, 181] width 245 height 10
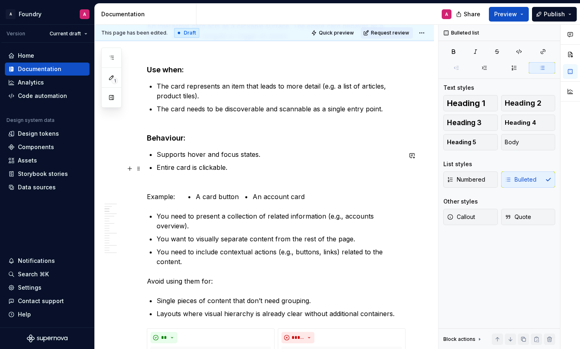
click at [160, 170] on p "Entire card is clickable." at bounding box center [279, 168] width 245 height 10
click at [245, 172] on p "The entire card is clickable." at bounding box center [279, 168] width 245 height 10
click at [159, 157] on p "Supports hover and focus states." at bounding box center [279, 155] width 245 height 10
click at [203, 156] on p "Supports hover and focus states." at bounding box center [279, 155] width 245 height 10
click at [220, 157] on p "Supports hover, pressed and focus states." at bounding box center [279, 155] width 245 height 10
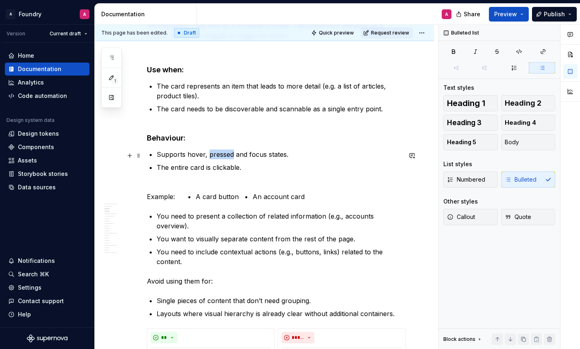
click at [220, 157] on p "Supports hover, pressed and focus states." at bounding box center [279, 155] width 245 height 10
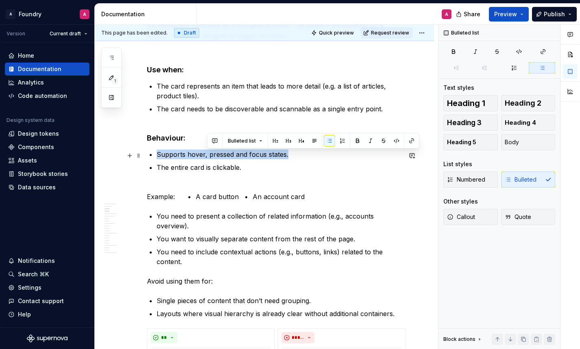
click at [220, 157] on p "Supports hover, pressed and focus states." at bounding box center [279, 155] width 245 height 10
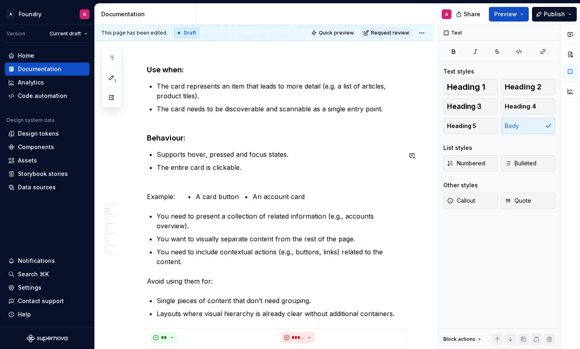
click at [176, 199] on p "Example:  • A card button  • An account card" at bounding box center [274, 192] width 255 height 20
click at [147, 200] on p "Example:  • A card button  • An account card" at bounding box center [274, 192] width 255 height 20
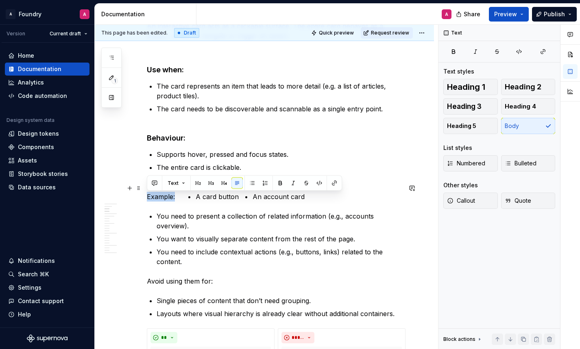
drag, startPoint x: 176, startPoint y: 200, endPoint x: 147, endPoint y: 199, distance: 28.5
click at [147, 199] on p "Example:  • A card button  • An account card" at bounding box center [274, 192] width 255 height 20
click at [163, 200] on p "Example:  • A card button  • An account card" at bounding box center [274, 192] width 255 height 20
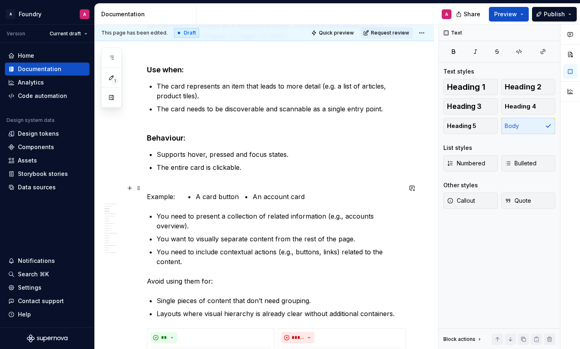
click at [171, 199] on p "Example:  • A card button  • An account card" at bounding box center [274, 192] width 255 height 20
click at [184, 198] on p "Examples:  • A card button  • An account card" at bounding box center [274, 192] width 255 height 20
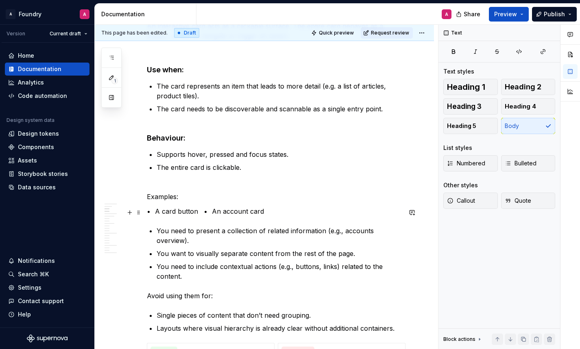
click at [206, 213] on p "• A card button  • An account card" at bounding box center [274, 212] width 255 height 10
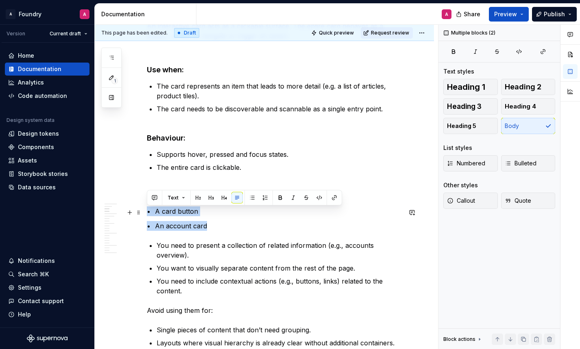
drag, startPoint x: 211, startPoint y: 226, endPoint x: 144, endPoint y: 209, distance: 69.6
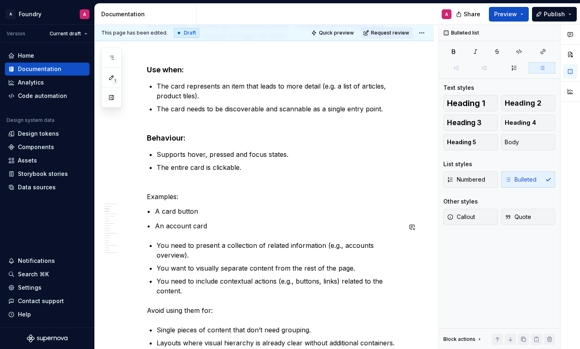
click at [209, 231] on p "• An account card" at bounding box center [274, 226] width 255 height 10
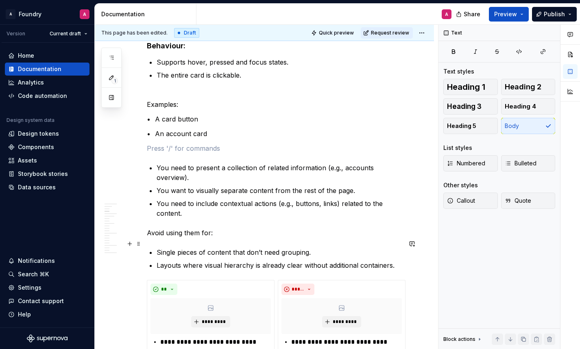
scroll to position [661, 0]
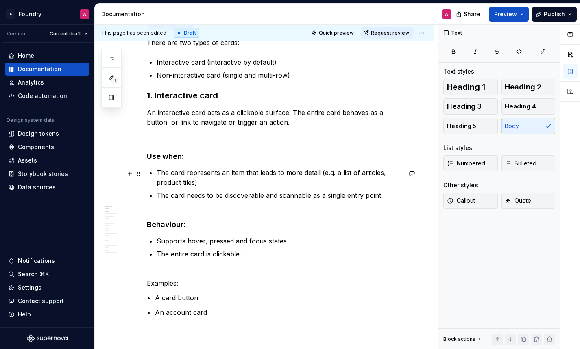
scroll to position [407, 0]
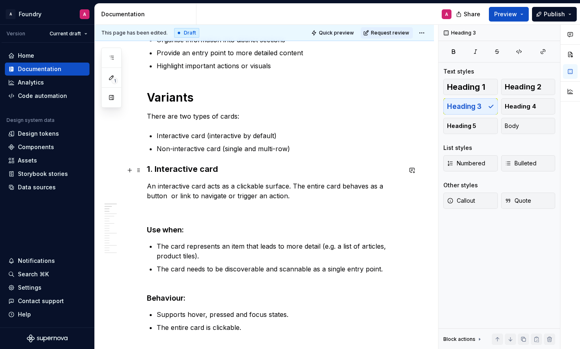
click at [181, 170] on h3 "1. Interactive card" at bounding box center [274, 168] width 255 height 11
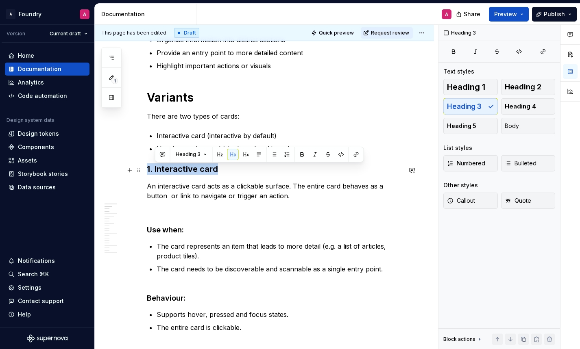
click at [181, 170] on h3 "1. Interactive card" at bounding box center [274, 168] width 255 height 11
copy h3 "1. Interactive card"
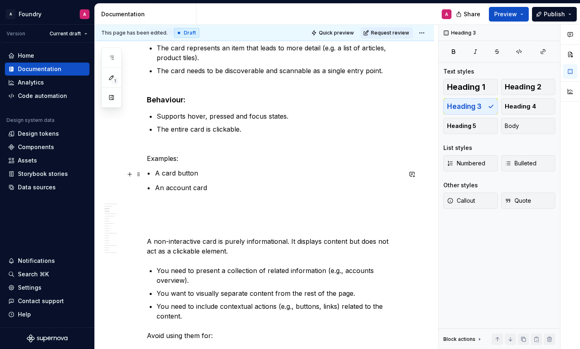
scroll to position [648, 0]
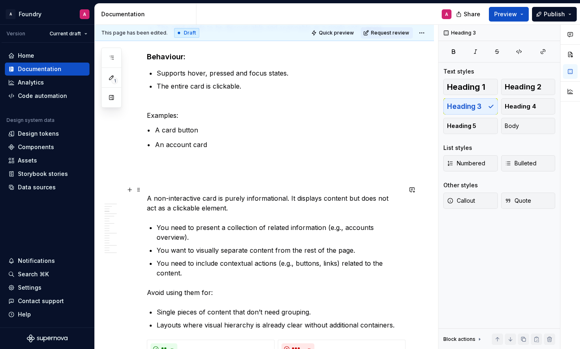
click at [165, 190] on p "1. Interactive card A non-interactive card is purely informational. It displays…" at bounding box center [274, 198] width 255 height 29
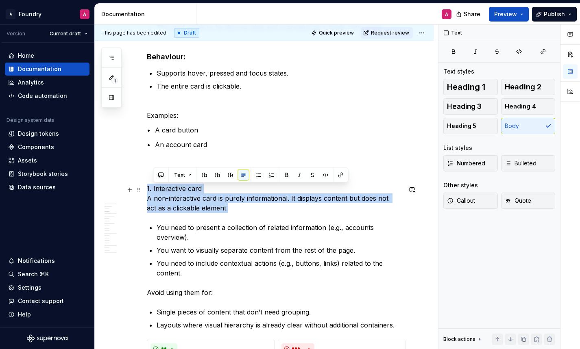
click at [165, 190] on p "1. Interactive card A non-interactive card is purely informational. It displays…" at bounding box center [274, 198] width 255 height 29
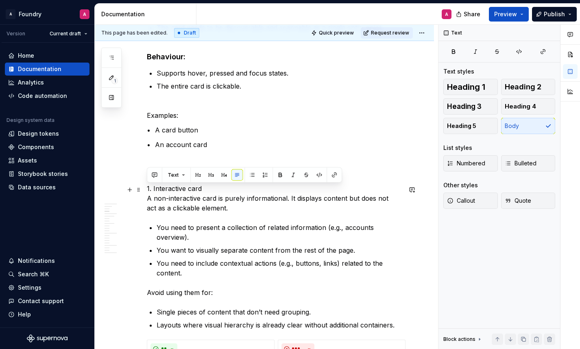
click at [153, 189] on p "1. Interactive card A non-interactive card is purely informational. It displays…" at bounding box center [274, 198] width 255 height 29
click at [148, 189] on p "1. Interactive card A non-interactive card is purely informational. It displays…" at bounding box center [274, 198] width 255 height 29
drag, startPoint x: 205, startPoint y: 191, endPoint x: 140, endPoint y: 189, distance: 65.1
click at [221, 174] on button "button" at bounding box center [224, 175] width 11 height 11
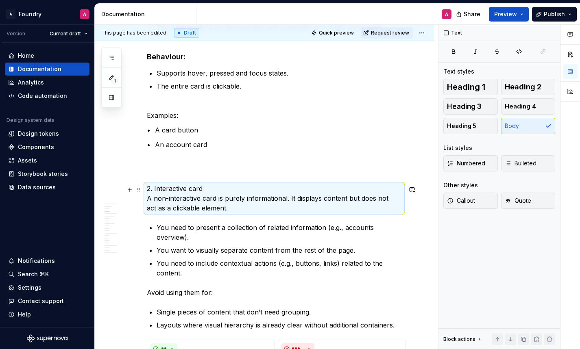
click at [147, 200] on p "2. Interactive card A non-interactive card is purely informational. It displays…" at bounding box center [274, 198] width 255 height 29
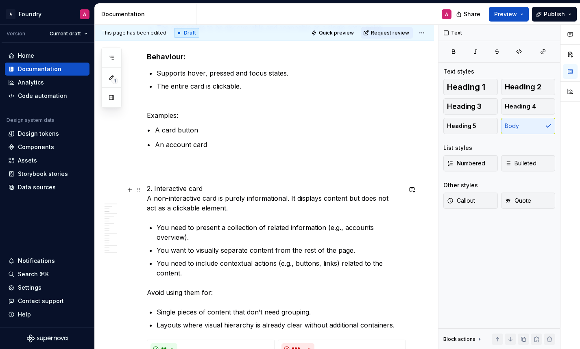
click at [147, 201] on p "2. Interactive card A non-interactive card is purely informational. It displays…" at bounding box center [274, 198] width 255 height 29
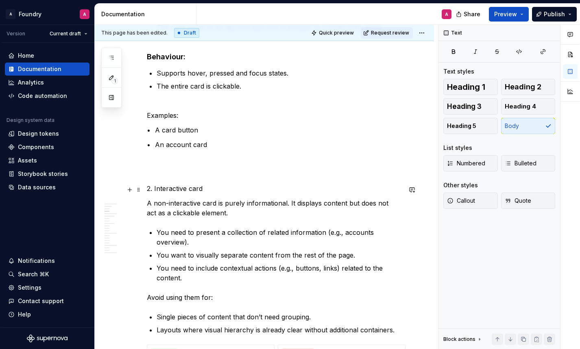
click at [178, 188] on p "2. Interactive card" at bounding box center [274, 189] width 255 height 10
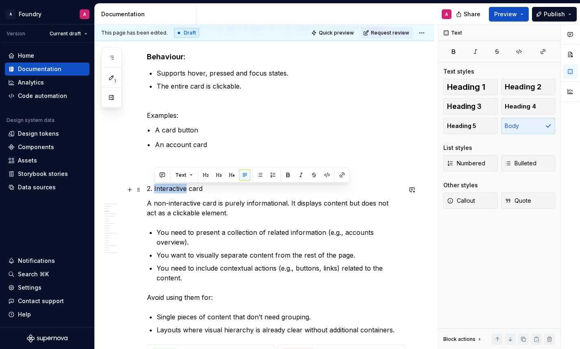
click at [178, 188] on p "2. Interactive card" at bounding box center [274, 189] width 255 height 10
click at [206, 174] on button "button" at bounding box center [210, 175] width 11 height 11
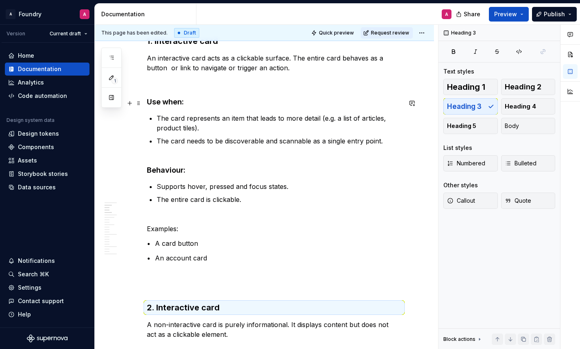
scroll to position [505, 0]
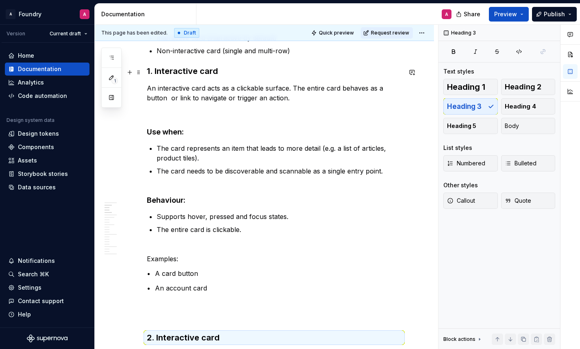
click at [177, 70] on h3 "1. Interactive card" at bounding box center [274, 70] width 255 height 11
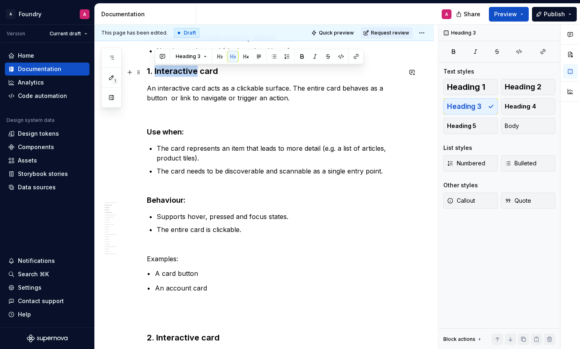
click at [177, 70] on h3 "1. Interactive card" at bounding box center [274, 70] width 255 height 11
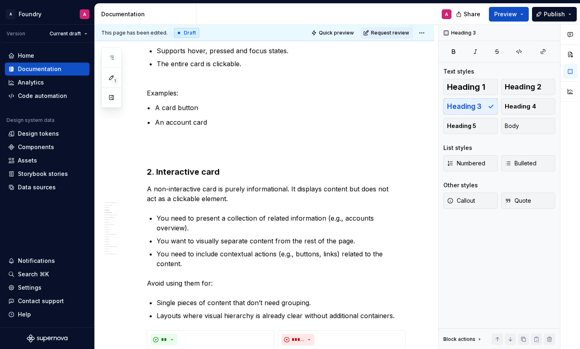
scroll to position [674, 0]
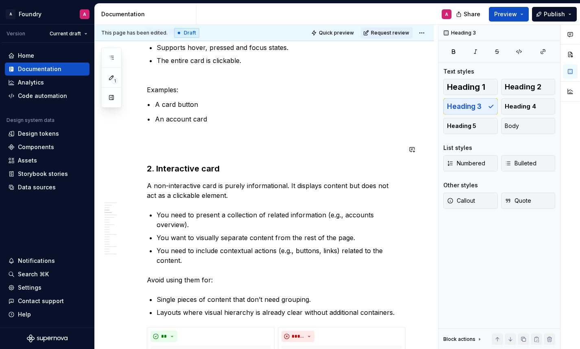
click at [176, 146] on p at bounding box center [274, 149] width 255 height 10
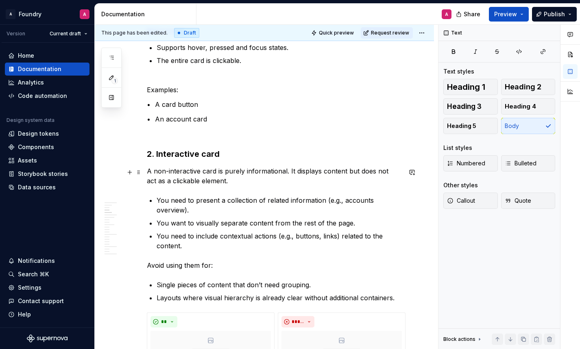
click at [216, 183] on p "A non-interactive card is purely informational. It displays content but does no…" at bounding box center [274, 176] width 255 height 20
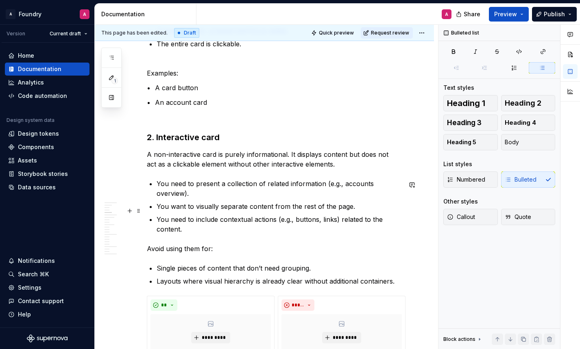
scroll to position [679, 0]
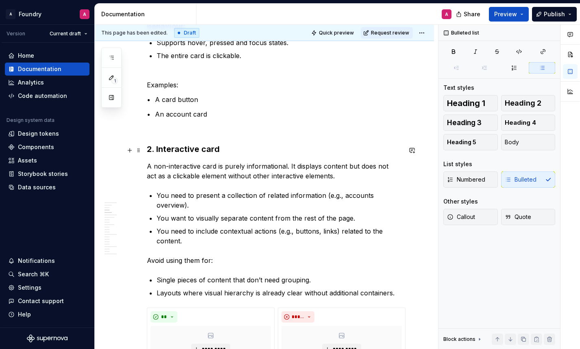
click at [158, 151] on h3 "2. Interactive card" at bounding box center [274, 149] width 255 height 11
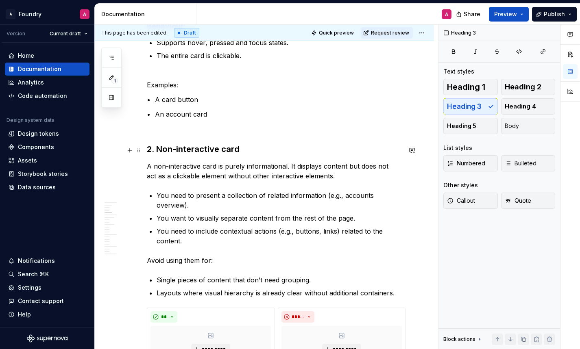
click at [242, 153] on h3 "2. Non-interactive card" at bounding box center [274, 149] width 255 height 11
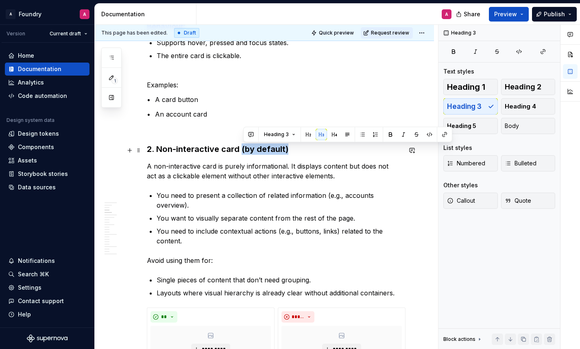
drag, startPoint x: 288, startPoint y: 152, endPoint x: 241, endPoint y: 152, distance: 47.2
click at [241, 152] on h3 "2. Non-interactive card (by default)" at bounding box center [274, 149] width 255 height 11
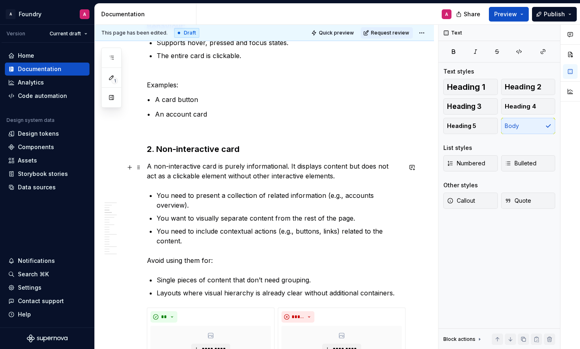
click at [321, 179] on p "A non-interactive card is purely informational. It displays content but does no…" at bounding box center [274, 171] width 255 height 20
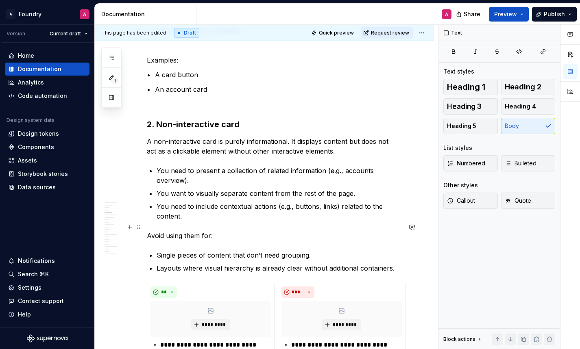
scroll to position [704, 0]
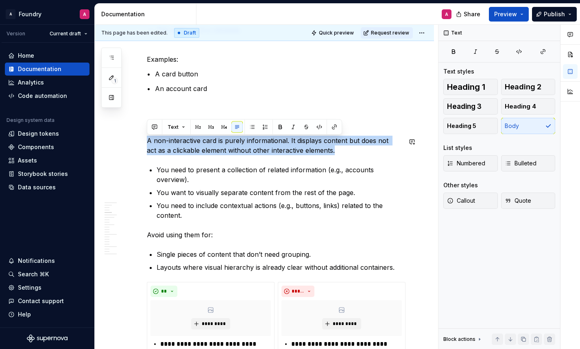
drag, startPoint x: 325, startPoint y: 154, endPoint x: 236, endPoint y: 137, distance: 91.1
click at [236, 137] on p "A non-interactive card is purely informational. It displays content but does no…" at bounding box center [274, 146] width 255 height 20
click at [294, 123] on button "button" at bounding box center [293, 127] width 11 height 11
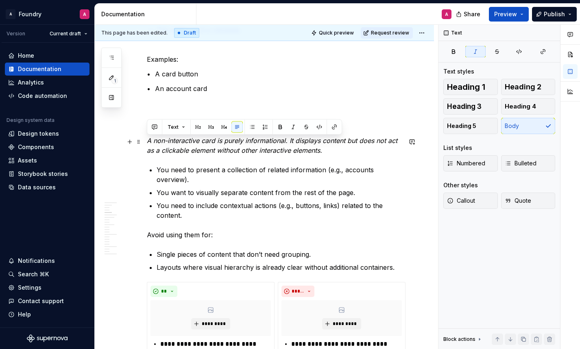
click at [270, 151] on em "A non-interactive card is purely informational. It displays content but does no…" at bounding box center [273, 146] width 253 height 18
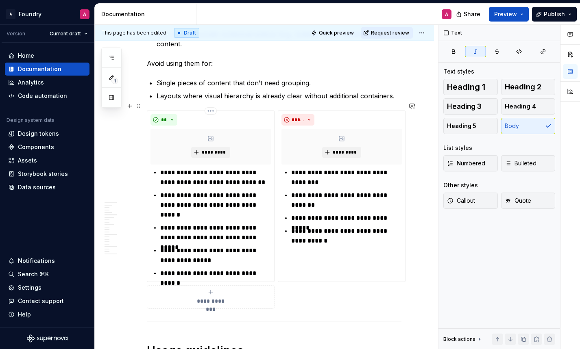
scroll to position [876, 0]
click at [242, 269] on p "**********" at bounding box center [215, 274] width 111 height 10
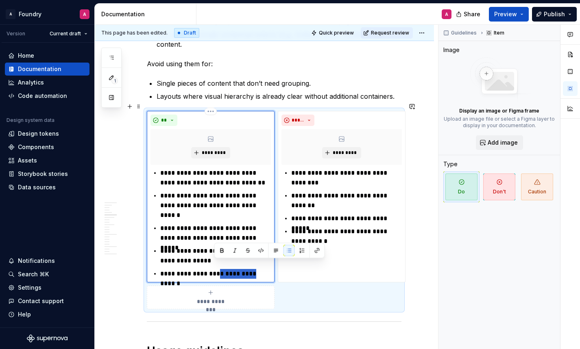
click at [242, 269] on p "**********" at bounding box center [215, 274] width 111 height 10
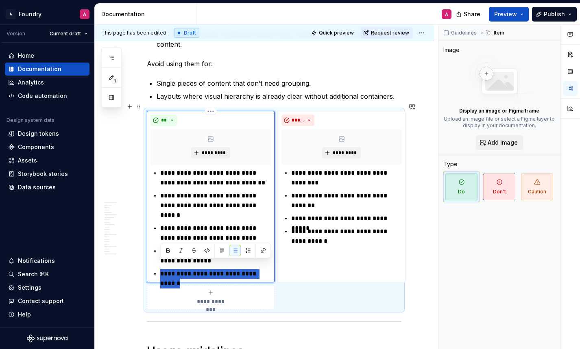
click at [210, 269] on p "**********" at bounding box center [215, 274] width 111 height 10
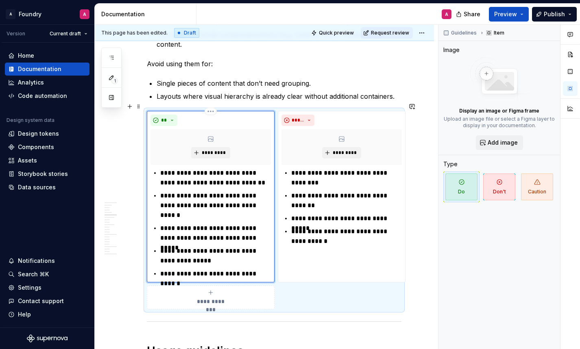
click at [210, 269] on p "**********" at bounding box center [215, 274] width 111 height 10
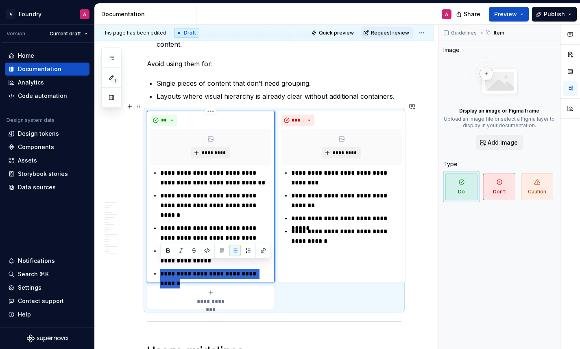
click at [210, 269] on p "**********" at bounding box center [215, 274] width 111 height 10
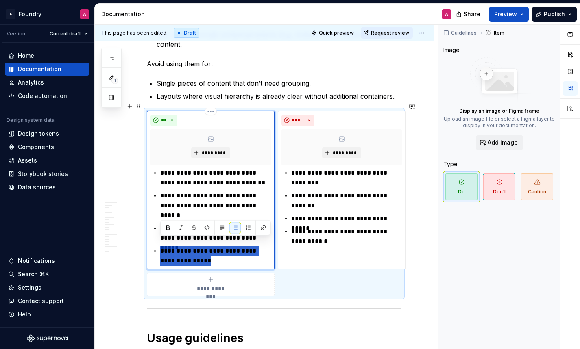
drag, startPoint x: 193, startPoint y: 252, endPoint x: 159, endPoint y: 242, distance: 35.6
click at [159, 242] on div "**********" at bounding box center [210, 217] width 120 height 98
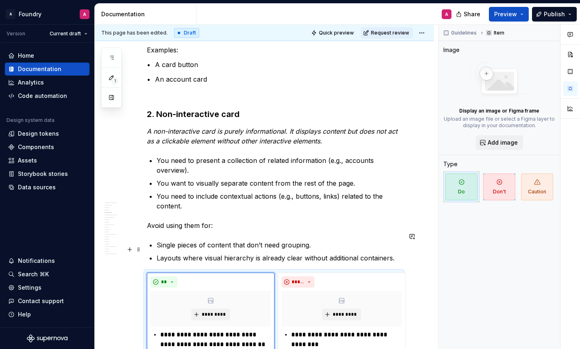
scroll to position [713, 0]
click at [261, 169] on ul "You need to present a collection of related information (e.g., accounts overvie…" at bounding box center [279, 183] width 245 height 55
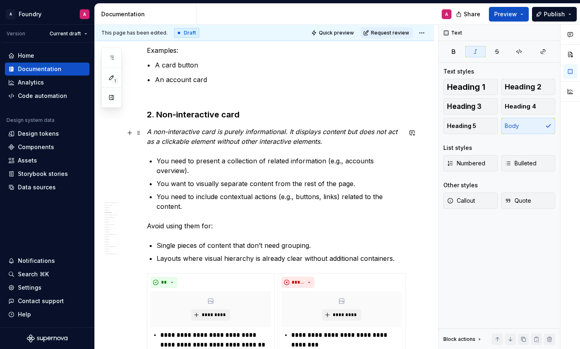
click at [333, 146] on p "A non-interactive card is purely informational. It displays content but does no…" at bounding box center [274, 137] width 255 height 20
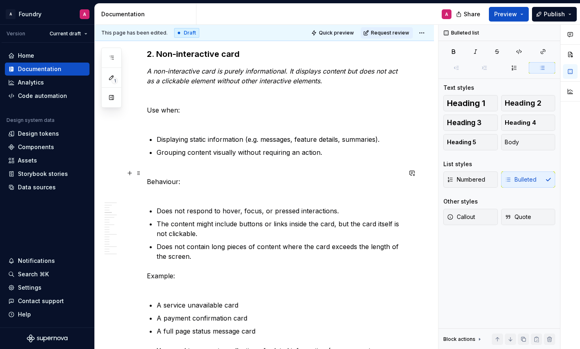
scroll to position [783, 0]
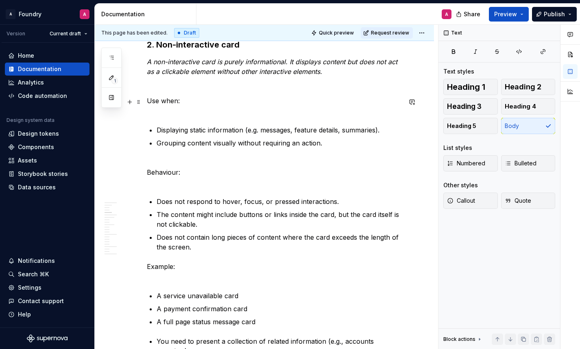
click at [167, 113] on p "Use when:" at bounding box center [274, 106] width 255 height 20
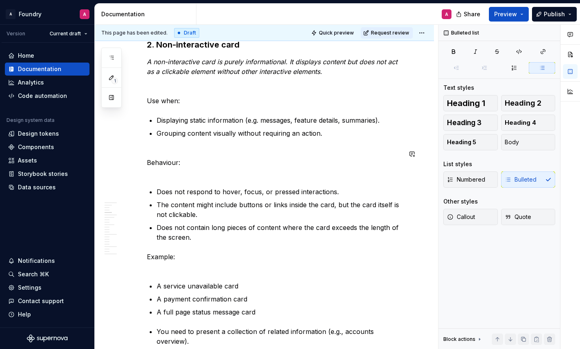
click at [159, 174] on p "Behaviour:" at bounding box center [274, 162] width 255 height 29
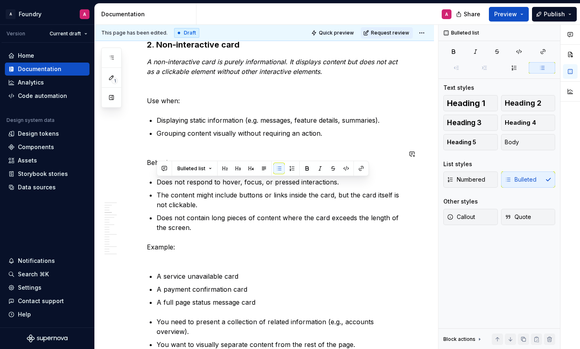
click at [152, 161] on p "Behaviour:" at bounding box center [274, 158] width 255 height 20
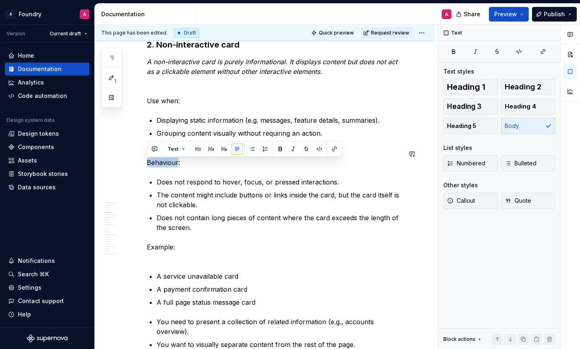
click at [152, 161] on p "Behaviour:" at bounding box center [274, 158] width 255 height 20
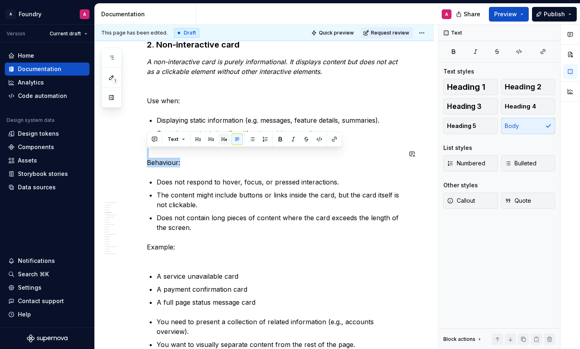
click at [221, 139] on button "button" at bounding box center [223, 139] width 11 height 11
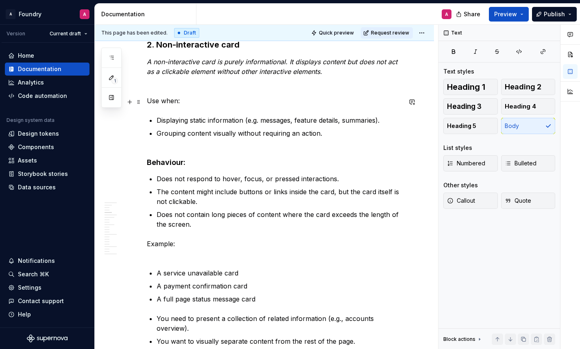
click at [170, 100] on p "Use when:" at bounding box center [274, 101] width 255 height 10
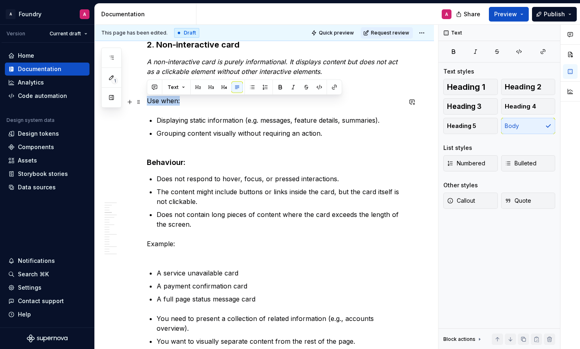
click at [170, 100] on p "Use when:" at bounding box center [274, 101] width 255 height 10
click at [224, 92] on button "button" at bounding box center [223, 87] width 11 height 11
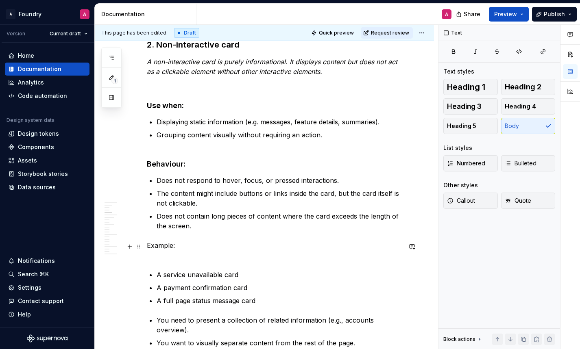
click at [165, 245] on p "Example:" at bounding box center [274, 251] width 255 height 20
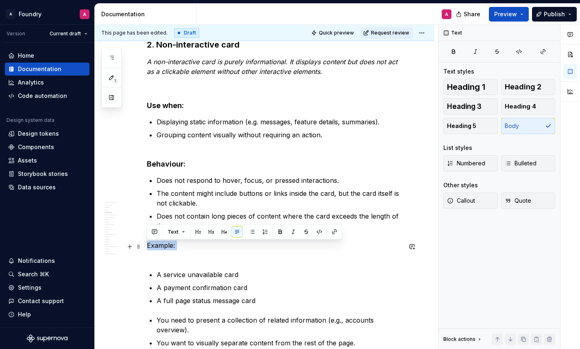
click at [165, 245] on p "Example:" at bounding box center [274, 251] width 255 height 20
click at [222, 232] on button "button" at bounding box center [223, 232] width 11 height 11
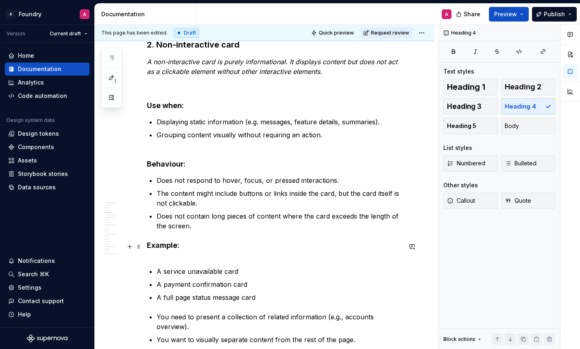
click at [174, 253] on h4 "Example:" at bounding box center [274, 251] width 255 height 20
click at [164, 258] on h4 "Example:" at bounding box center [274, 251] width 255 height 20
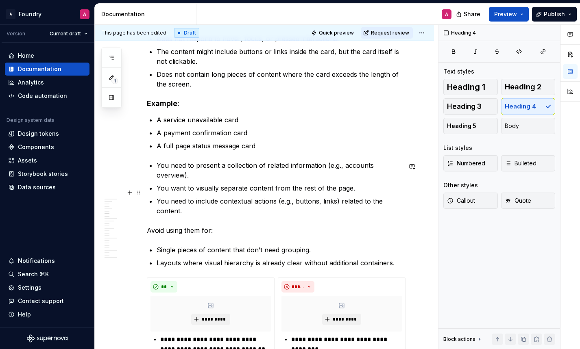
scroll to position [926, 0]
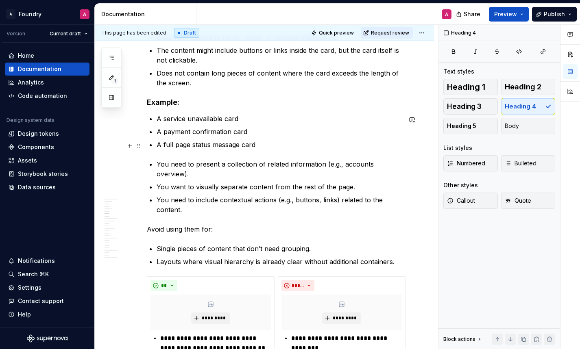
click at [263, 147] on p "A full page status message card" at bounding box center [279, 145] width 245 height 10
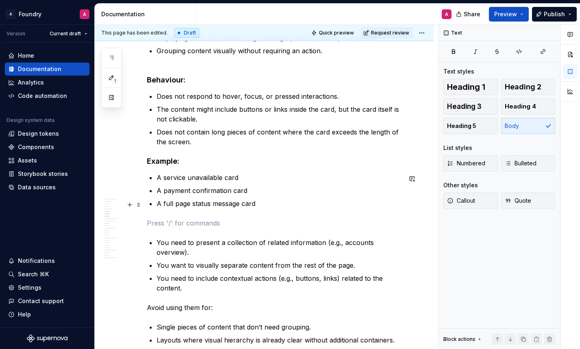
scroll to position [875, 0]
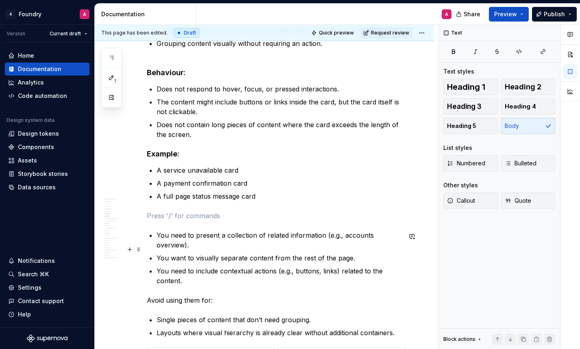
click at [244, 253] on p "You want to visually separate content from the rest of the page." at bounding box center [279, 258] width 245 height 10
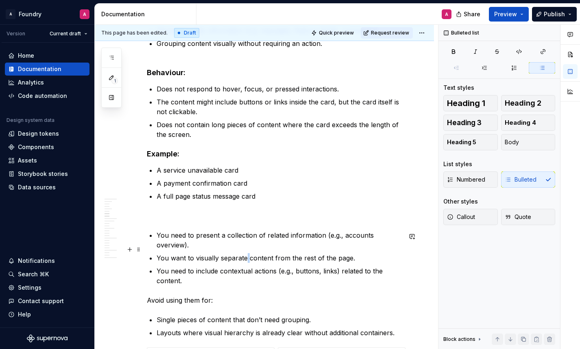
click at [244, 253] on p "You want to visually separate content from the rest of the page." at bounding box center [279, 258] width 245 height 10
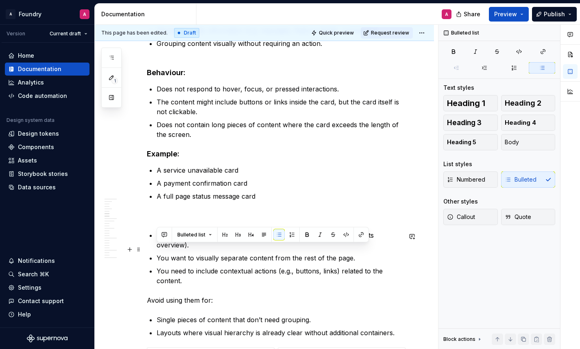
click at [212, 253] on p "You want to visually separate content from the rest of the page." at bounding box center [279, 258] width 245 height 10
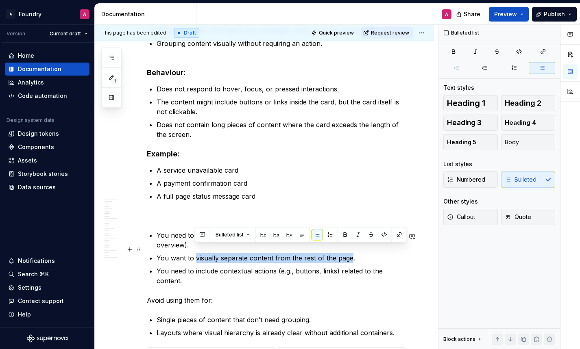
drag, startPoint x: 196, startPoint y: 250, endPoint x: 349, endPoint y: 251, distance: 153.7
click at [349, 253] on p "You want to visually separate content from the rest of the page." at bounding box center [279, 258] width 245 height 10
copy p "visually separate content from the rest of the page"
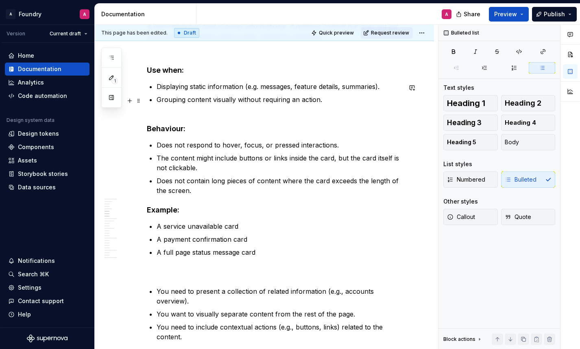
click at [327, 101] on p "Grouping content visually without requiring an action." at bounding box center [279, 100] width 245 height 10
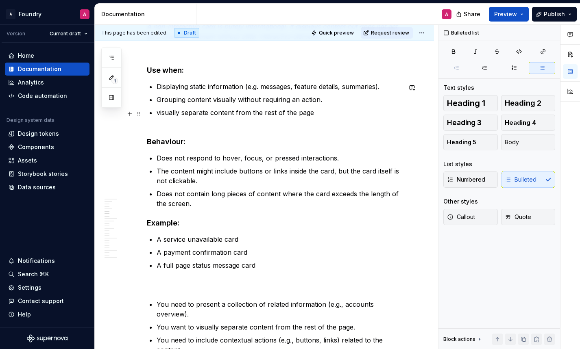
click at [159, 115] on p "visually separate content from the rest of the page" at bounding box center [279, 113] width 245 height 10
click at [320, 114] on p "To visually separate content from the rest of the page" at bounding box center [279, 113] width 245 height 10
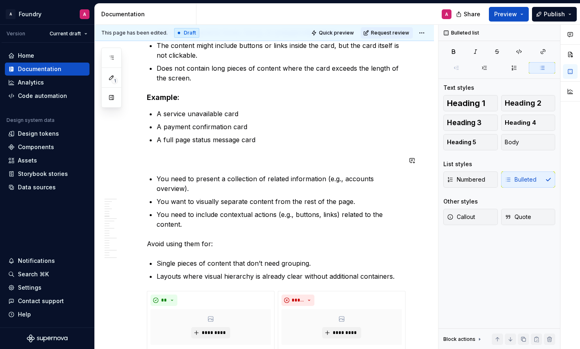
scroll to position [946, 0]
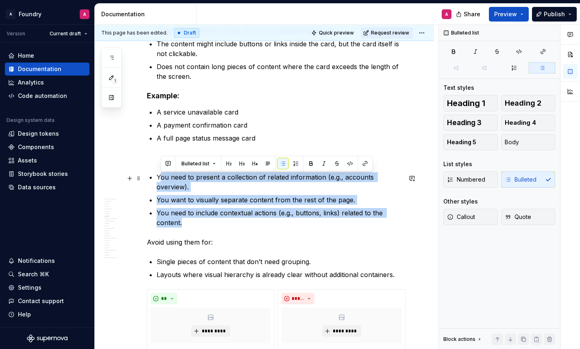
drag, startPoint x: 185, startPoint y: 216, endPoint x: 159, endPoint y: 179, distance: 45.2
click at [159, 179] on ul "You need to present a collection of related information (e.g., accounts overvie…" at bounding box center [279, 199] width 245 height 55
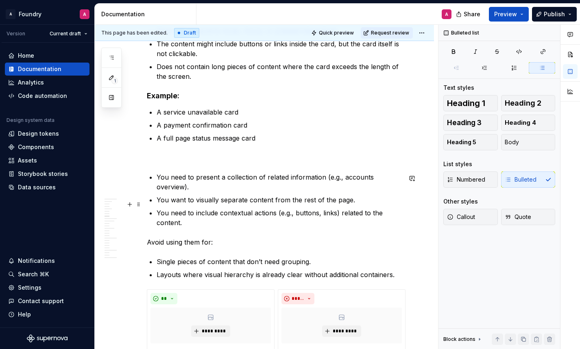
click at [161, 208] on p "You need to include contextual actions (e.g., buttons, links) related to the co…" at bounding box center [279, 218] width 245 height 20
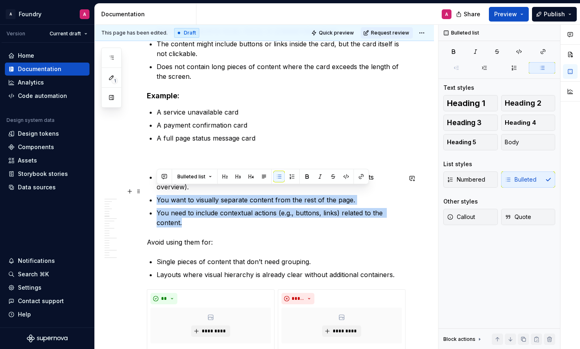
drag, startPoint x: 189, startPoint y: 212, endPoint x: 151, endPoint y: 192, distance: 43.5
click at [157, 192] on ul "You need to present a collection of related information (e.g., accounts overvie…" at bounding box center [279, 199] width 245 height 55
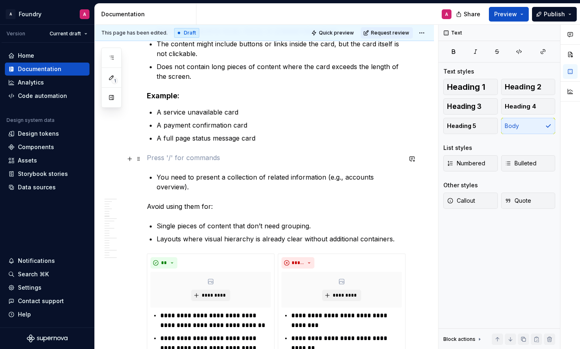
click at [162, 162] on p at bounding box center [274, 158] width 255 height 10
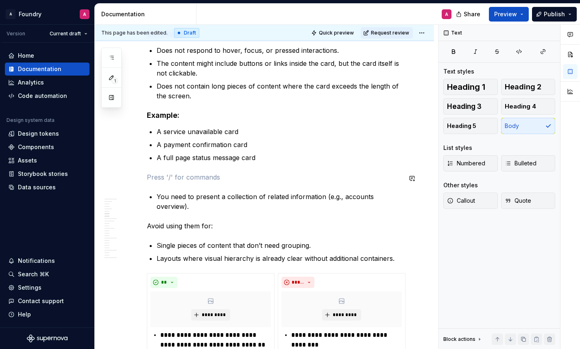
scroll to position [928, 0]
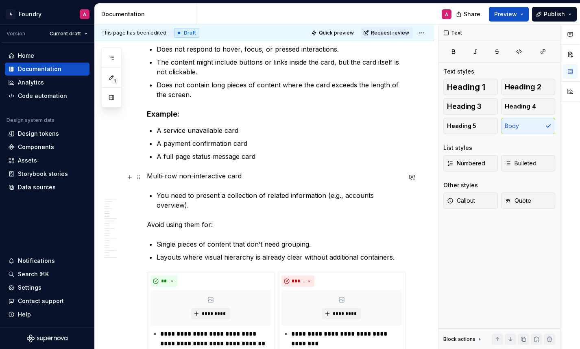
click at [198, 179] on p "Multi-row non-interactive card" at bounding box center [274, 176] width 255 height 10
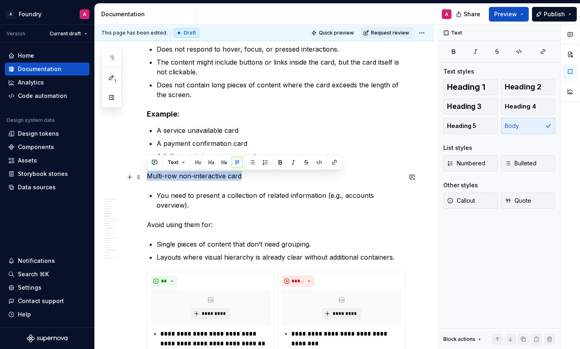
click at [198, 179] on p "Multi-row non-interactive card" at bounding box center [274, 176] width 255 height 10
click at [224, 160] on button "button" at bounding box center [223, 162] width 11 height 11
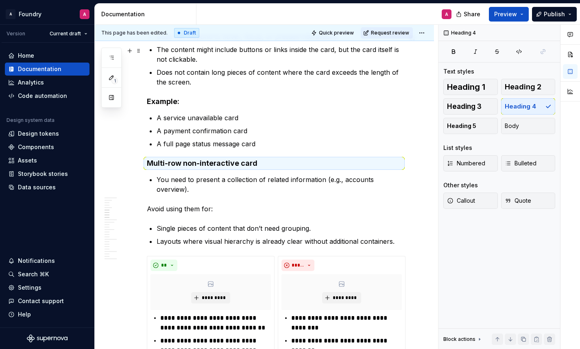
scroll to position [944, 0]
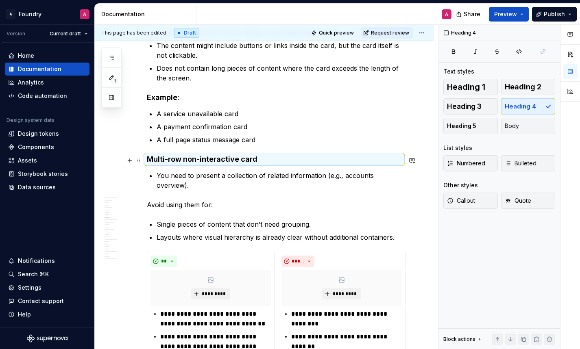
click at [227, 162] on h4 "Multi-row non-interactive card" at bounding box center [274, 160] width 255 height 10
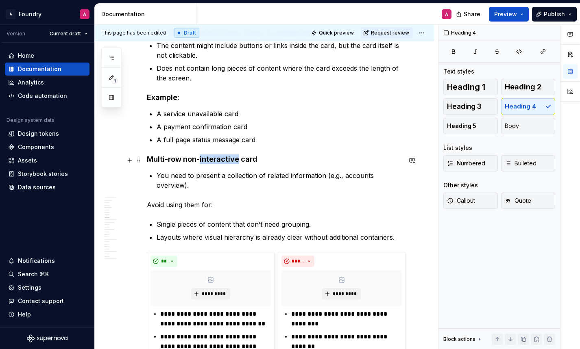
click at [227, 162] on h4 "Multi-row non-interactive card" at bounding box center [274, 160] width 255 height 10
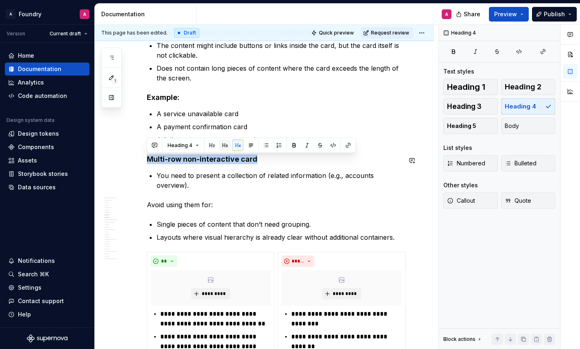
click at [223, 145] on button "button" at bounding box center [224, 145] width 11 height 11
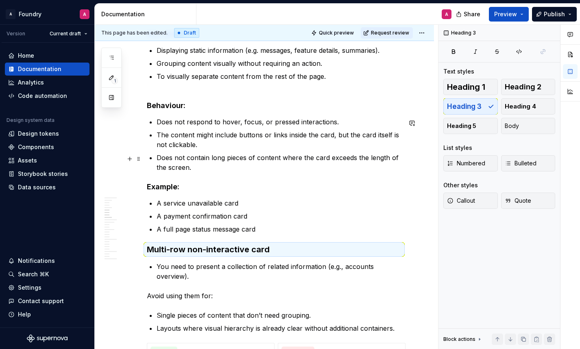
scroll to position [863, 0]
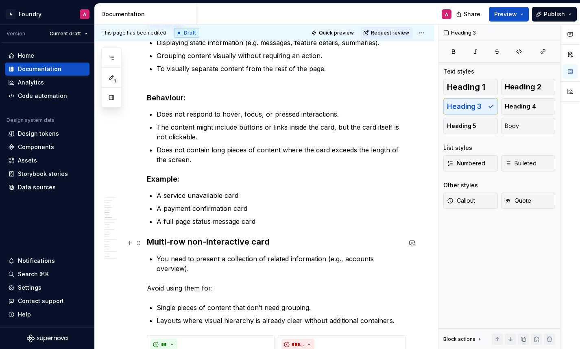
click at [147, 243] on h3 "Multi-row non-interactive card" at bounding box center [274, 241] width 255 height 11
click at [187, 246] on h3 "Multi-row non-interactive card" at bounding box center [274, 241] width 255 height 11
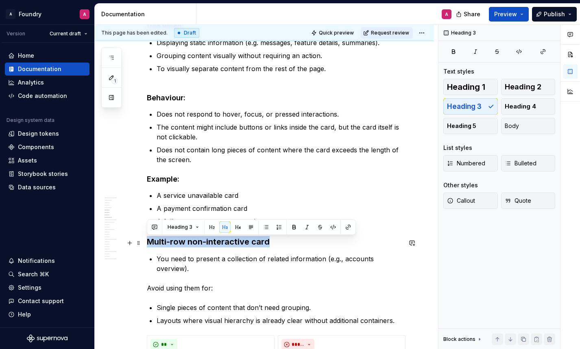
click at [187, 246] on h3 "Multi-row non-interactive card" at bounding box center [274, 241] width 255 height 11
click at [200, 244] on h3 "Multi-row non-interactive card" at bounding box center [274, 241] width 255 height 11
click at [233, 229] on button "button" at bounding box center [237, 227] width 11 height 11
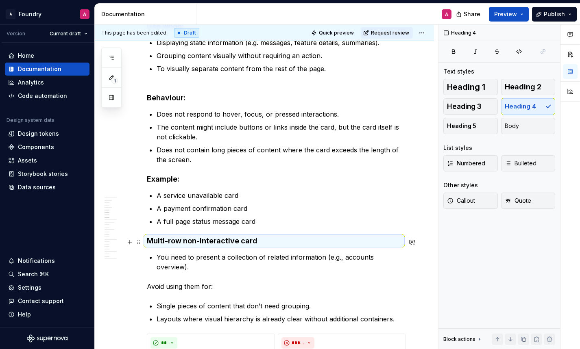
click at [207, 244] on h4 "Multi-row non-interactive card" at bounding box center [274, 241] width 255 height 10
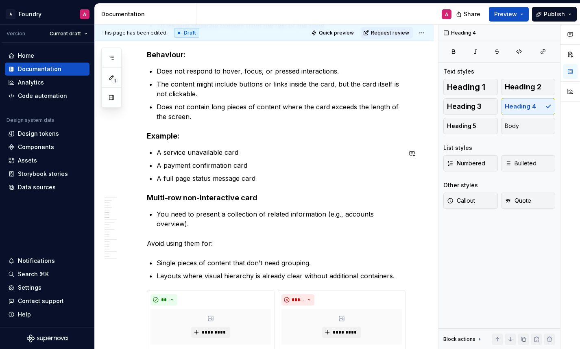
scroll to position [923, 0]
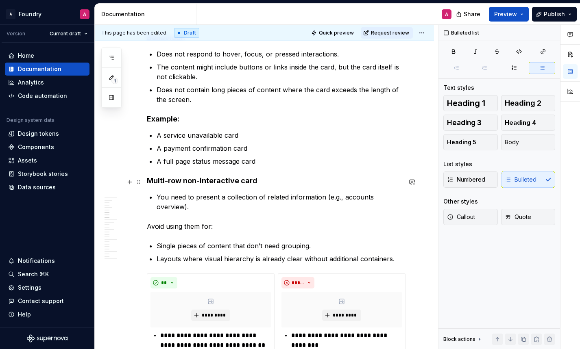
click at [262, 185] on h4 "Multi-row non-interactive card" at bounding box center [274, 181] width 255 height 10
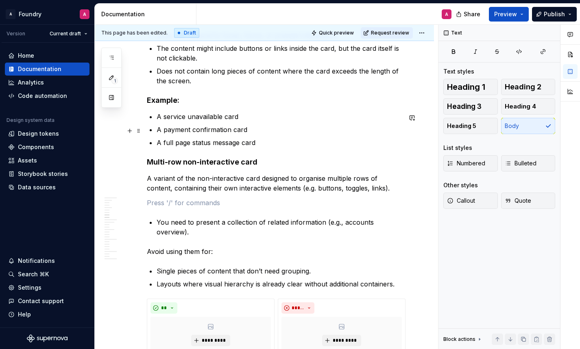
scroll to position [967, 0]
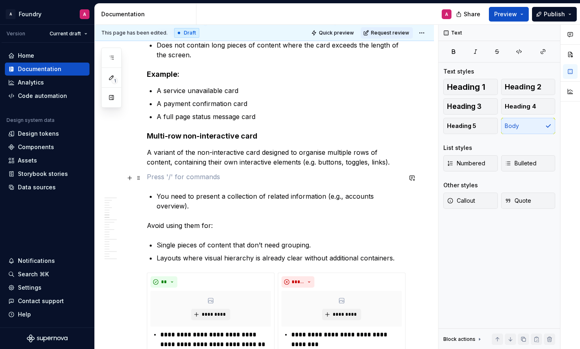
click at [180, 181] on p at bounding box center [274, 177] width 255 height 10
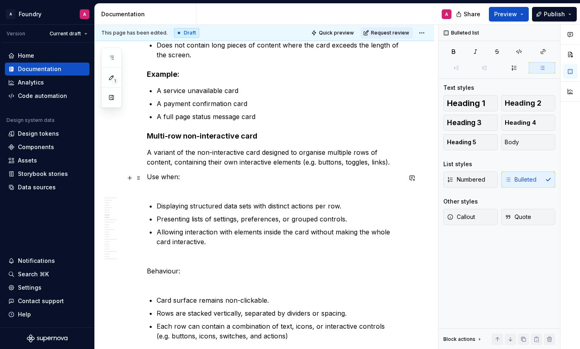
click at [167, 189] on p "Use when:" at bounding box center [274, 182] width 255 height 20
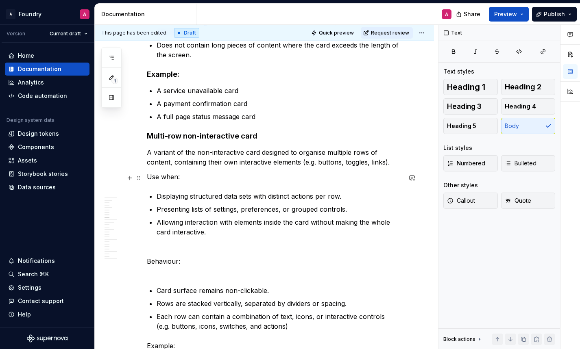
click at [161, 179] on p "Use when:" at bounding box center [274, 177] width 255 height 10
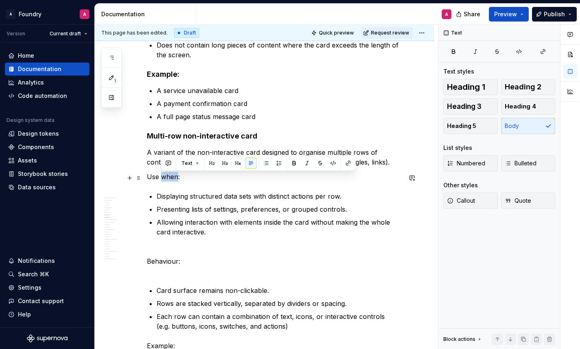
click at [161, 179] on p "Use when:" at bounding box center [274, 177] width 255 height 10
click at [223, 160] on button "button" at bounding box center [223, 163] width 11 height 11
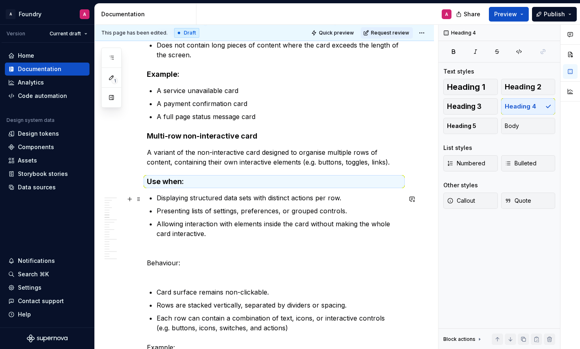
click at [181, 198] on p "Displaying structured data sets with distinct actions per row." at bounding box center [279, 198] width 245 height 10
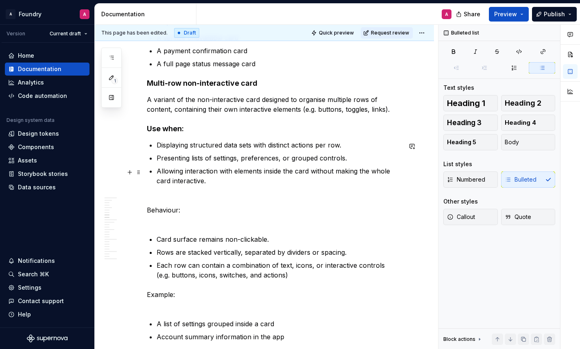
scroll to position [1021, 0]
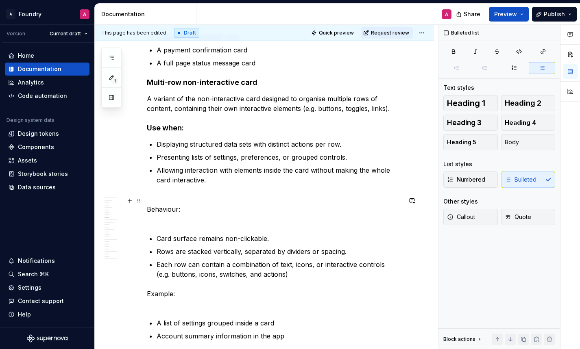
click at [166, 209] on p "Behaviour:" at bounding box center [274, 209] width 255 height 29
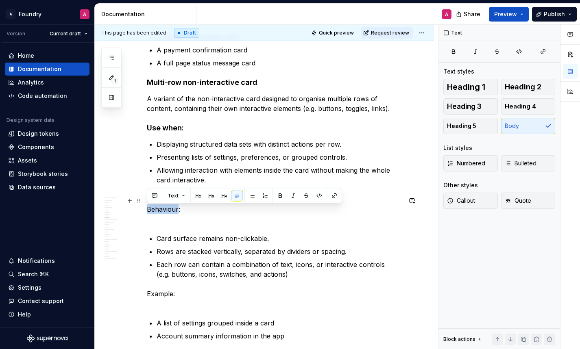
click at [166, 209] on p "Behaviour:" at bounding box center [274, 209] width 255 height 29
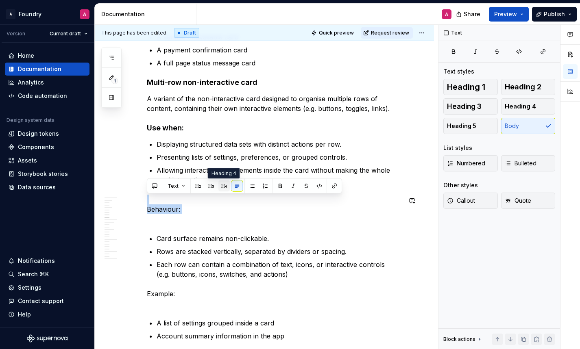
click at [219, 184] on button "button" at bounding box center [223, 186] width 11 height 11
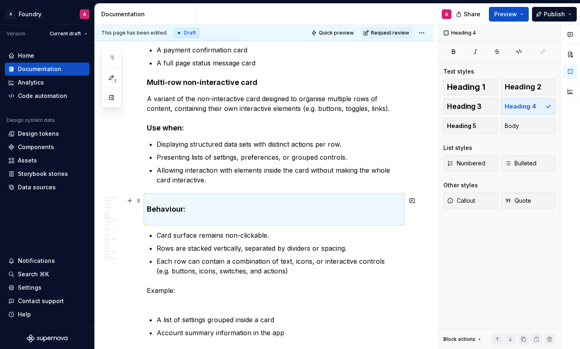
click at [172, 216] on h4 "Behaviour:" at bounding box center [274, 209] width 255 height 29
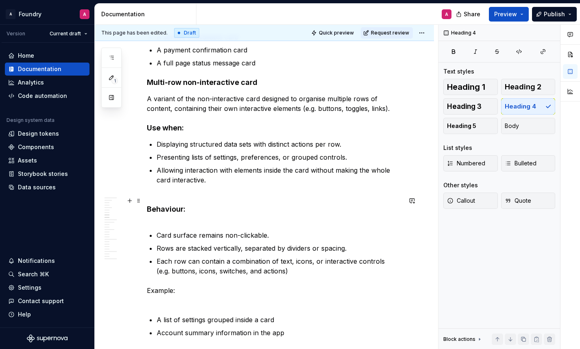
click at [166, 224] on h4 "Behaviour:" at bounding box center [274, 209] width 255 height 29
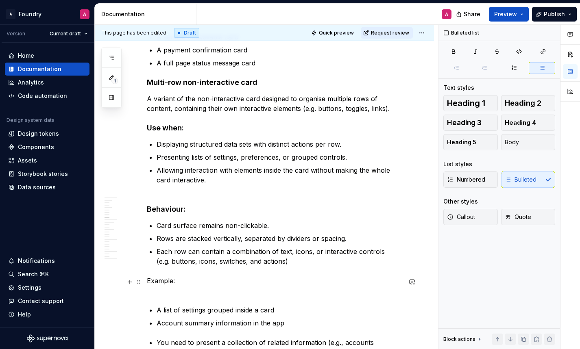
click at [170, 296] on p "Example:" at bounding box center [274, 286] width 255 height 20
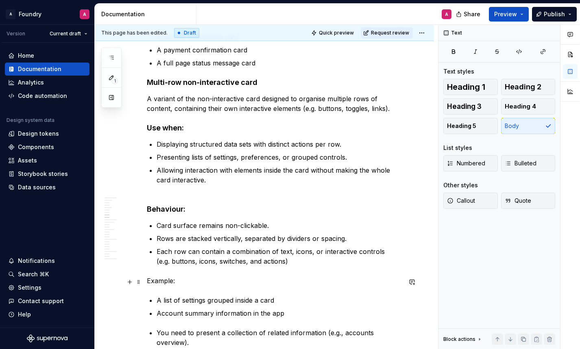
click at [161, 281] on p "Example:" at bounding box center [274, 281] width 255 height 10
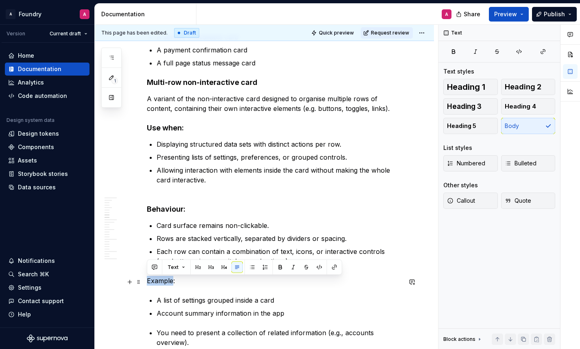
click at [161, 281] on p "Example:" at bounding box center [274, 281] width 255 height 10
click at [223, 265] on button "button" at bounding box center [223, 267] width 11 height 11
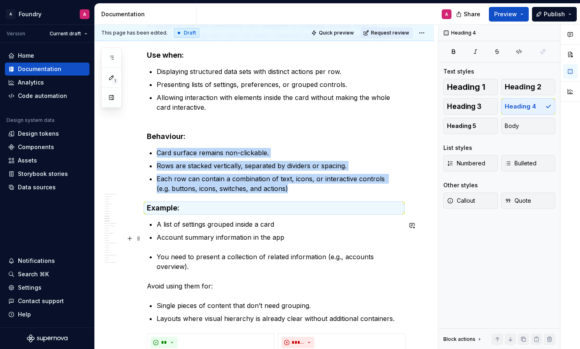
scroll to position [1095, 0]
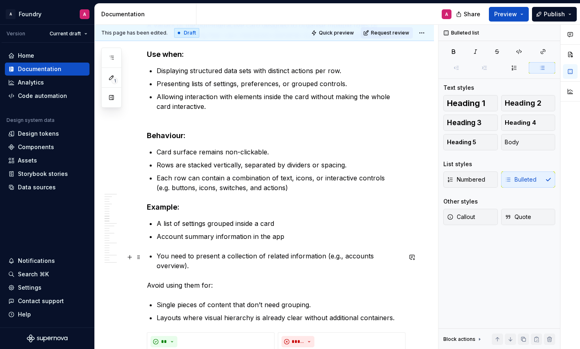
click at [221, 257] on p "You need to present a collection of related information (e.g., accounts overvie…" at bounding box center [279, 261] width 245 height 20
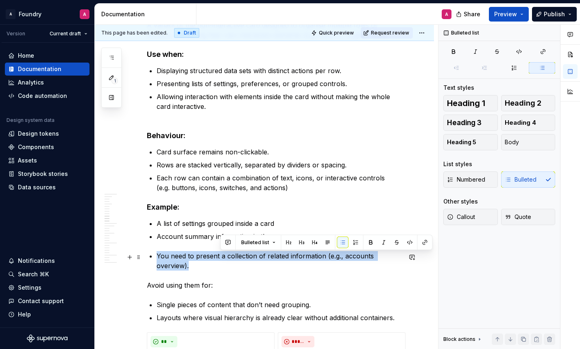
click at [221, 257] on p "You need to present a collection of related information (e.g., accounts overvie…" at bounding box center [279, 261] width 245 height 20
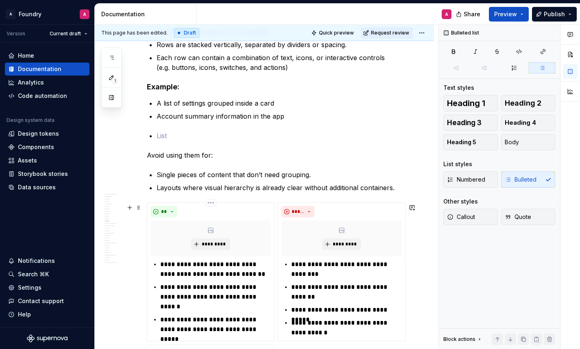
scroll to position [1223, 0]
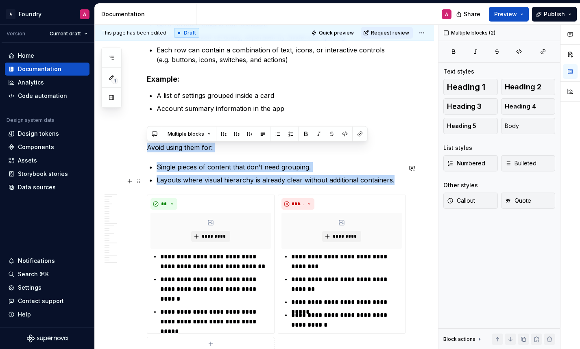
drag, startPoint x: 162, startPoint y: 135, endPoint x: 399, endPoint y: 182, distance: 241.3
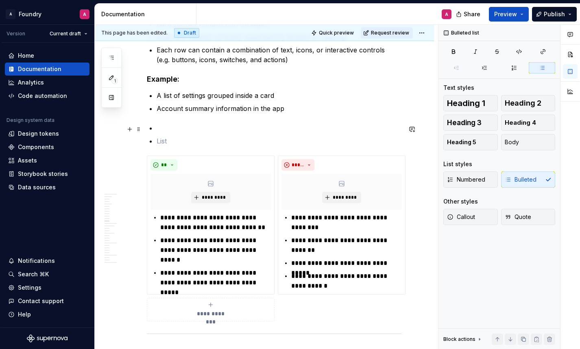
click at [175, 129] on p at bounding box center [279, 128] width 245 height 10
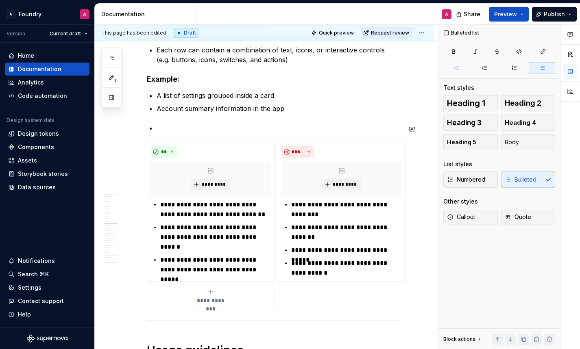
click at [171, 129] on p at bounding box center [279, 128] width 245 height 10
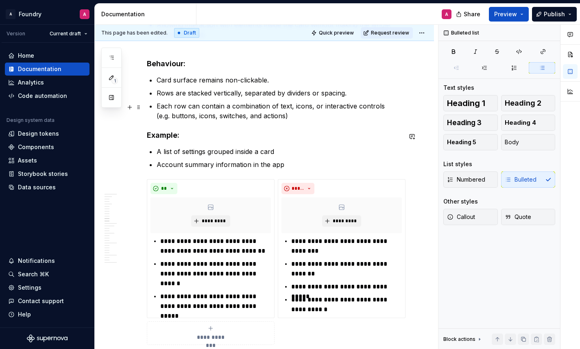
scroll to position [1157, 0]
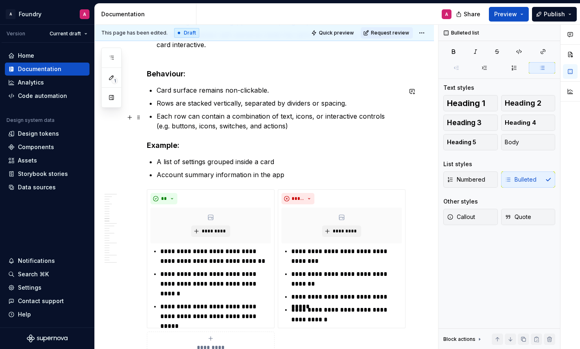
click at [288, 127] on p "Each row can contain a combination of text, icons, or interactive controls (e.g…" at bounding box center [279, 121] width 245 height 20
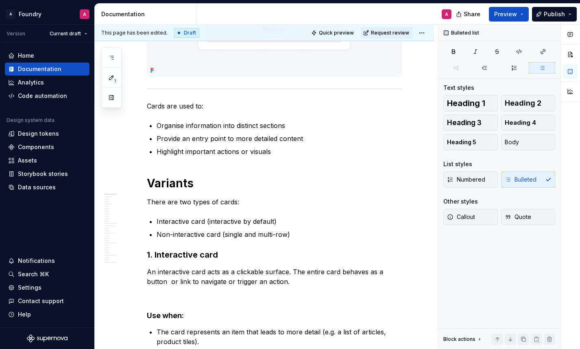
scroll to position [327, 0]
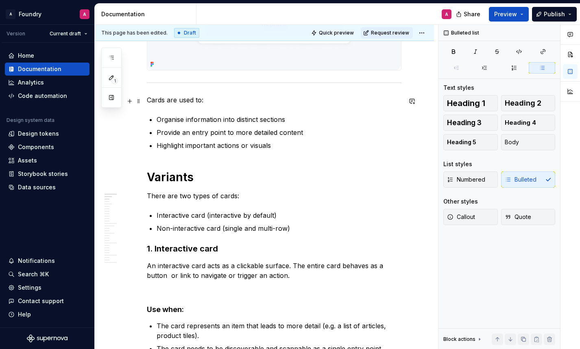
click at [180, 99] on p "Cards are used to:" at bounding box center [274, 100] width 255 height 10
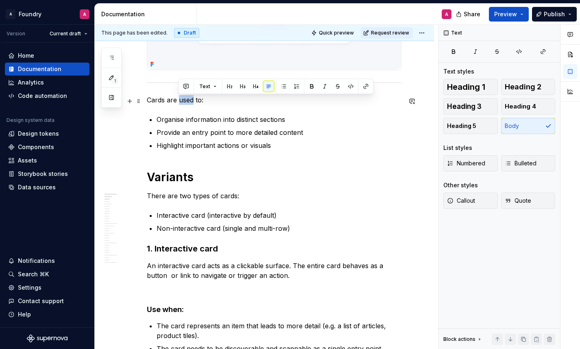
click at [180, 99] on p "Cards are used to:" at bounding box center [274, 100] width 255 height 10
click at [210, 87] on button "button" at bounding box center [210, 86] width 11 height 11
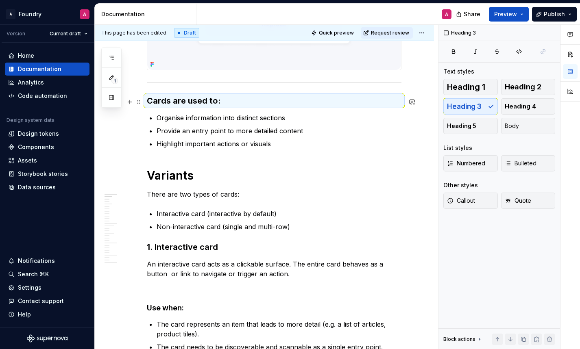
click at [189, 98] on h3 "Cards are used to:" at bounding box center [274, 100] width 255 height 11
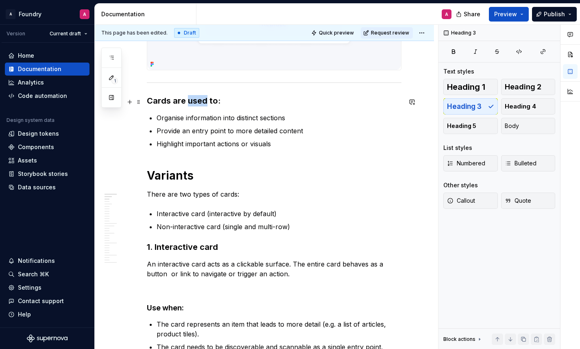
click at [189, 98] on h3 "Cards are used to:" at bounding box center [274, 100] width 255 height 11
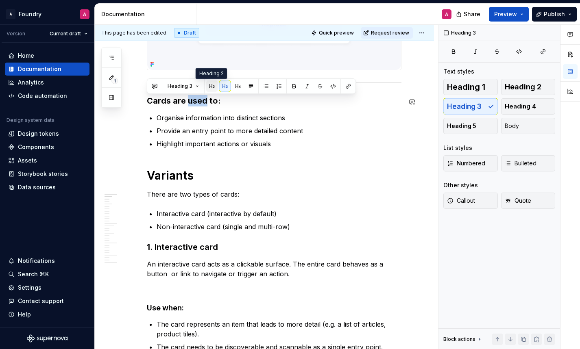
click at [208, 87] on button "button" at bounding box center [211, 86] width 11 height 11
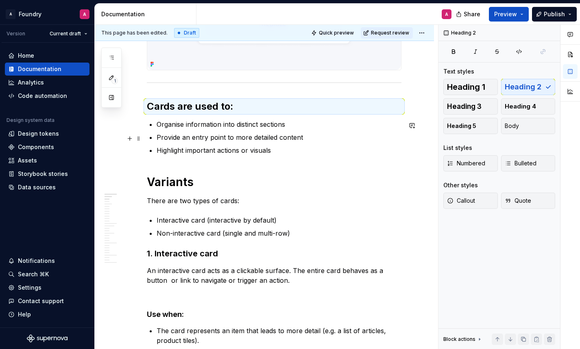
click at [207, 146] on ul "Organise information into distinct sections Provide an entry point to more deta…" at bounding box center [279, 138] width 245 height 36
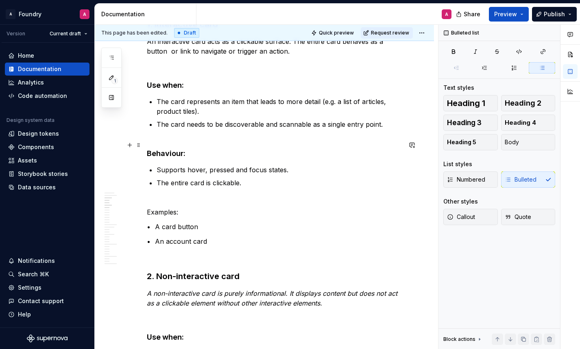
scroll to position [556, 0]
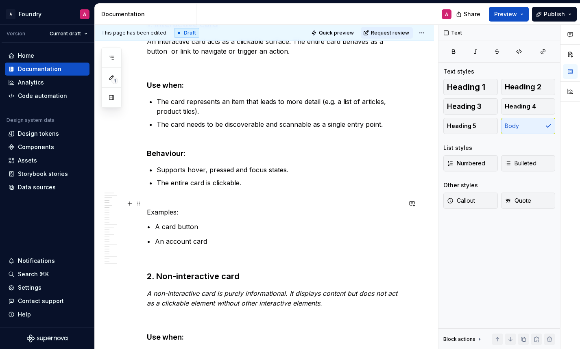
click at [170, 213] on p "Examples:" at bounding box center [274, 208] width 255 height 20
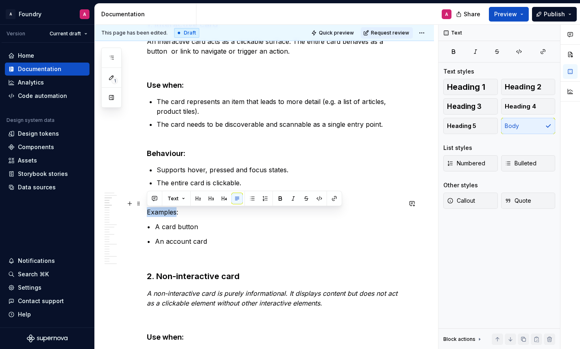
click at [170, 213] on p "Examples:" at bounding box center [274, 208] width 255 height 20
click at [224, 188] on button "button" at bounding box center [223, 188] width 11 height 11
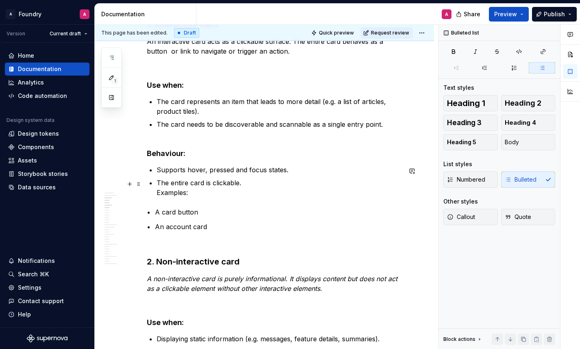
click at [157, 194] on p "The entire card is clickable. Examples:" at bounding box center [279, 188] width 245 height 20
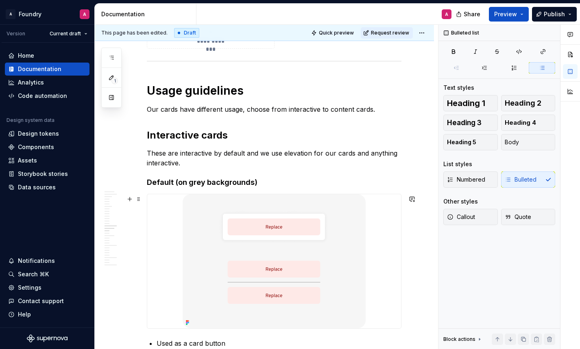
scroll to position [1460, 0]
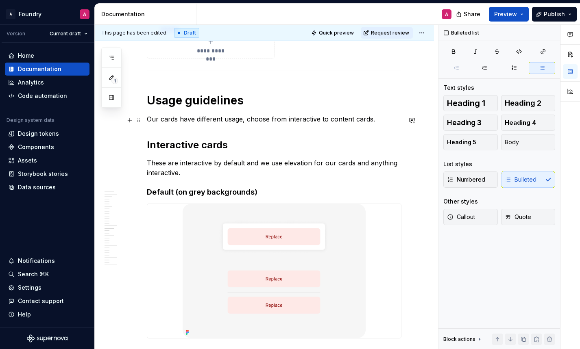
click at [273, 122] on p "Our cards have different usage, choose from interactive to content cards." at bounding box center [274, 119] width 255 height 10
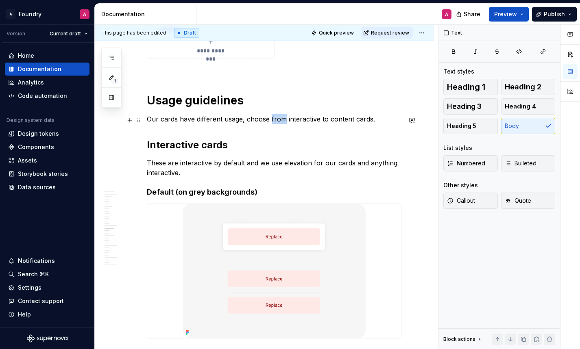
click at [273, 122] on p "Our cards have different usage, choose from interactive to content cards." at bounding box center [274, 119] width 255 height 10
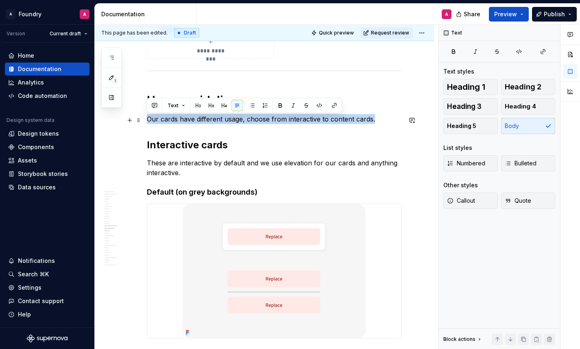
click at [273, 122] on p "Our cards have different usage, choose from interactive to content cards." at bounding box center [274, 119] width 255 height 10
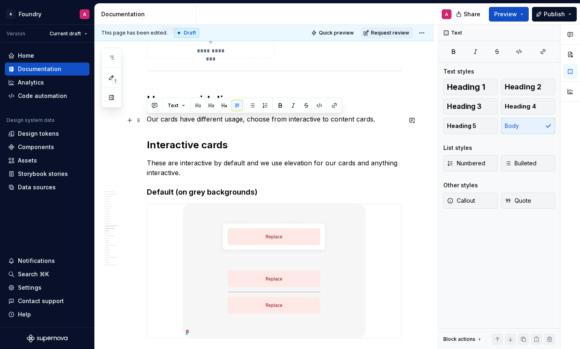
click at [334, 122] on p "Our cards have different usage, choose from interactive to content cards." at bounding box center [274, 119] width 255 height 10
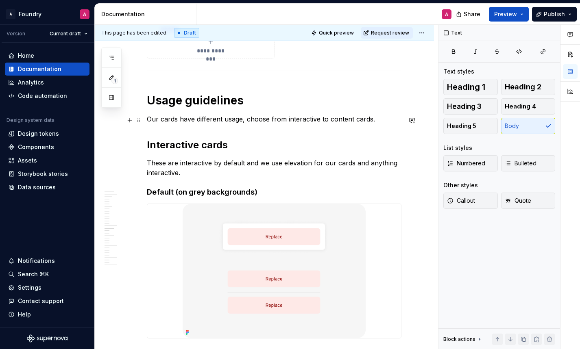
click at [296, 124] on p "Our cards have different usage, choose from interactive to content cards." at bounding box center [274, 119] width 255 height 10
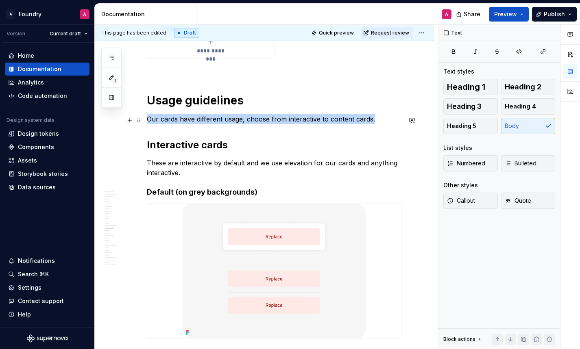
click at [296, 124] on p "Our cards have different usage, choose from interactive to content cards." at bounding box center [274, 119] width 255 height 10
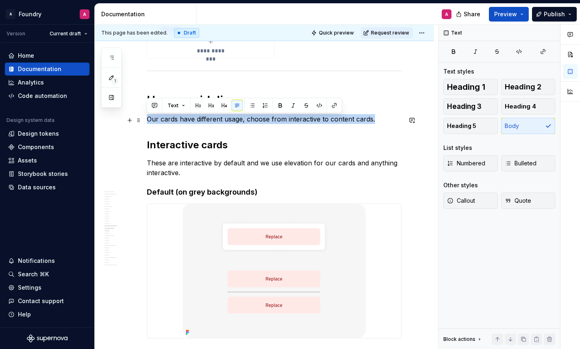
click at [286, 122] on p "Our cards have different usage, choose from interactive to content cards." at bounding box center [274, 119] width 255 height 10
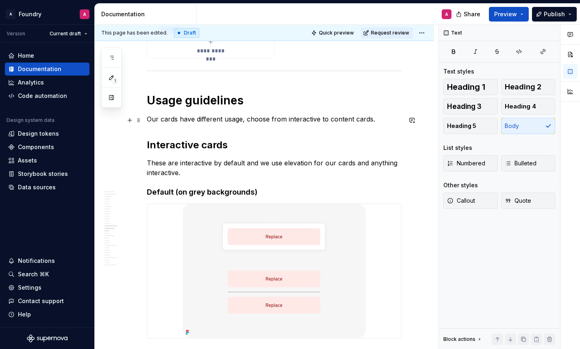
click at [247, 119] on p "Our cards have different usage, choose from interactive to content cards." at bounding box center [274, 119] width 255 height 10
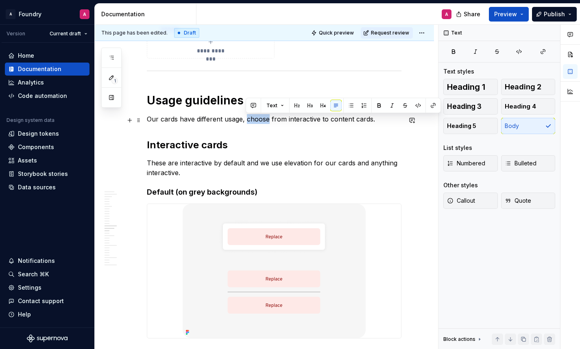
click at [247, 119] on p "Our cards have different usage, choose from interactive to content cards." at bounding box center [274, 119] width 255 height 10
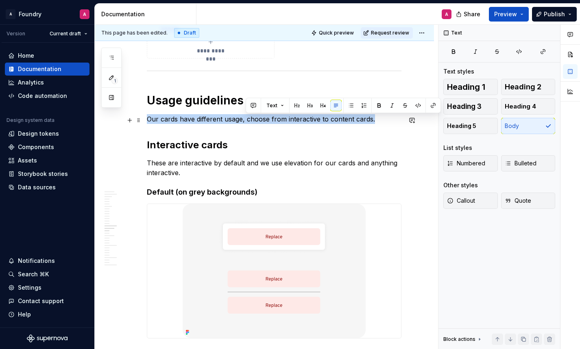
click at [247, 119] on p "Our cards have different usage, choose from interactive to content cards." at bounding box center [274, 119] width 255 height 10
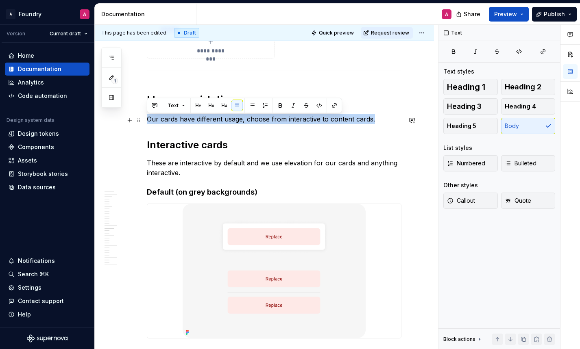
click at [250, 121] on p "Our cards have different usage, choose from interactive to content cards." at bounding box center [274, 119] width 255 height 10
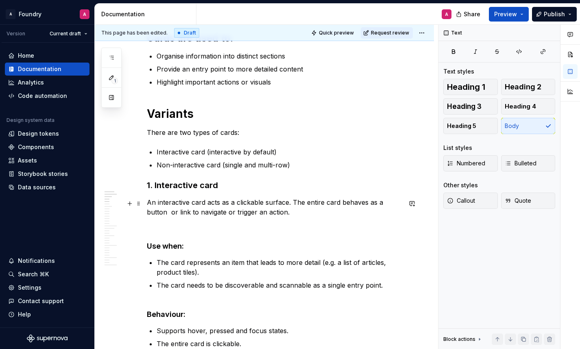
scroll to position [381, 0]
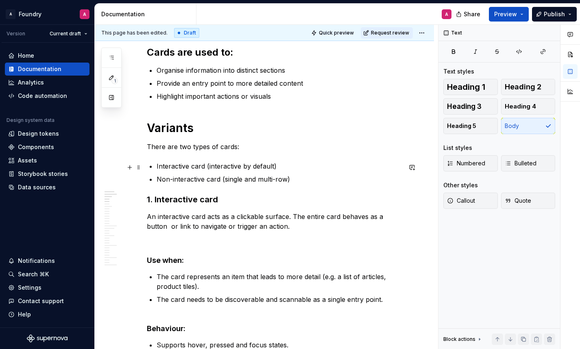
click at [279, 167] on p "Interactive card (interactive by default)" at bounding box center [279, 166] width 245 height 10
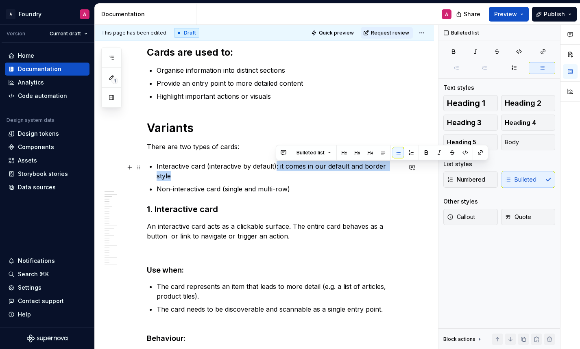
drag, startPoint x: 275, startPoint y: 169, endPoint x: 399, endPoint y: 170, distance: 123.6
click at [399, 170] on p "Interactive card (interactive by default): it comes in our default and border s…" at bounding box center [279, 171] width 245 height 20
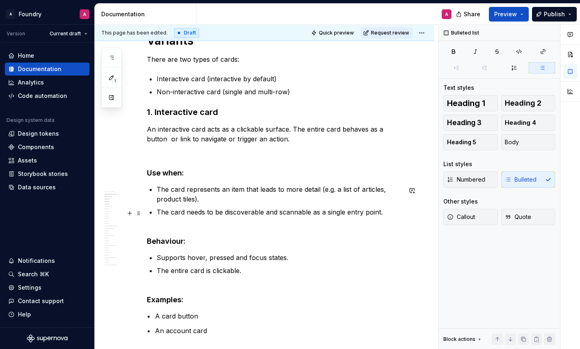
scroll to position [471, 0]
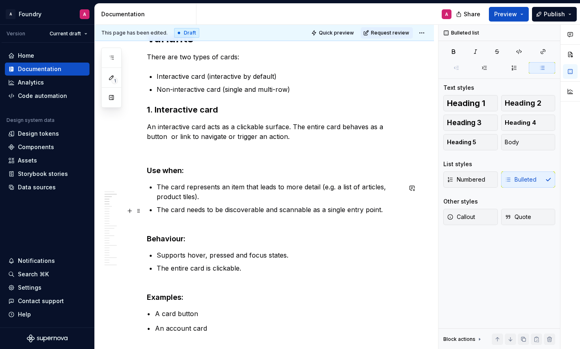
click at [263, 211] on p "The card needs to be discoverable and scannable as a single entry point." at bounding box center [279, 210] width 245 height 10
click at [264, 211] on p "The card needs to be discoverable and scannable as a single entry point." at bounding box center [279, 210] width 245 height 10
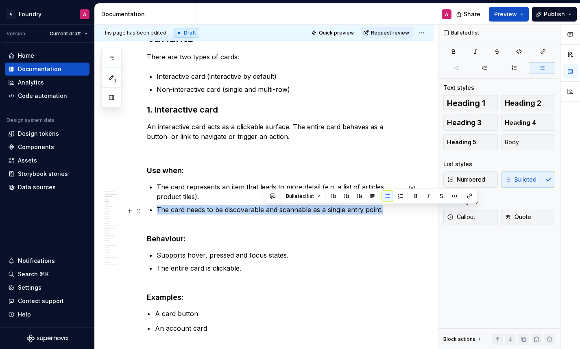
click at [264, 211] on p "The card needs to be discoverable and scannable as a single entry point." at bounding box center [279, 210] width 245 height 10
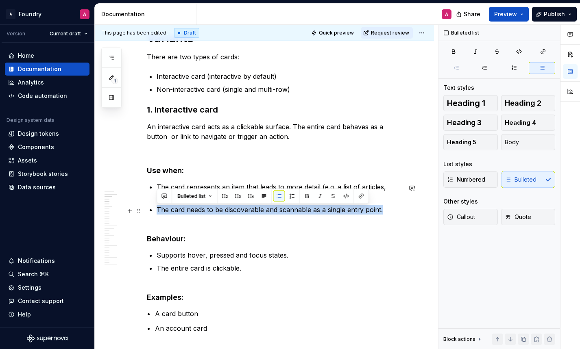
click at [255, 209] on p "The card needs to be discoverable and scannable as a single entry point." at bounding box center [279, 210] width 245 height 10
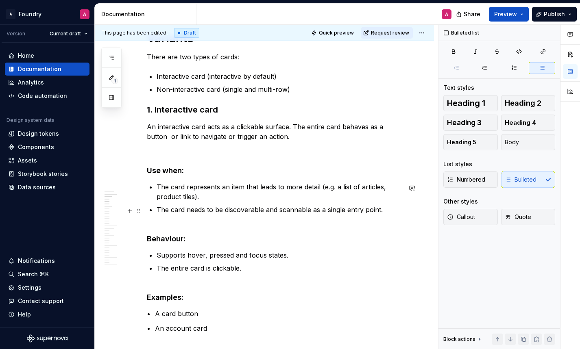
click at [391, 212] on p "The card needs to be discoverable and scannable as a single entry point." at bounding box center [279, 210] width 245 height 10
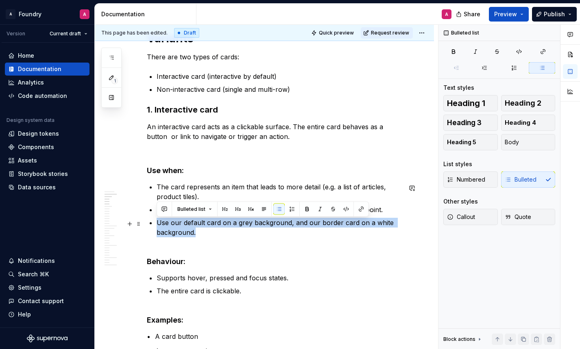
drag, startPoint x: 196, startPoint y: 236, endPoint x: 154, endPoint y: 224, distance: 43.4
copy p "Use our default card on a grey background, and our border card on a white backg…"
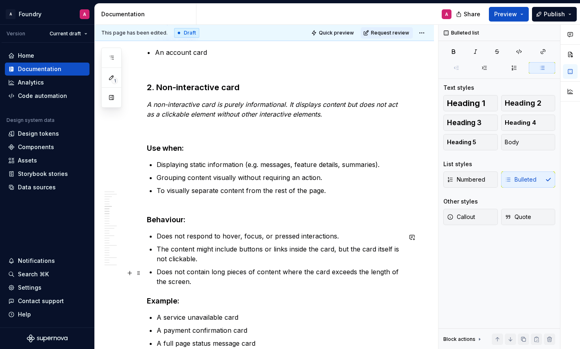
scroll to position [768, 0]
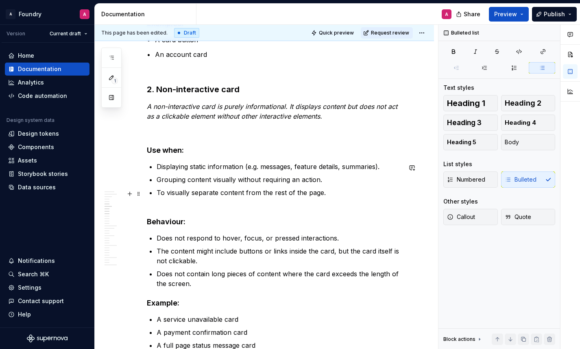
click at [327, 198] on p "To visually separate content from the rest of the page." at bounding box center [279, 193] width 245 height 10
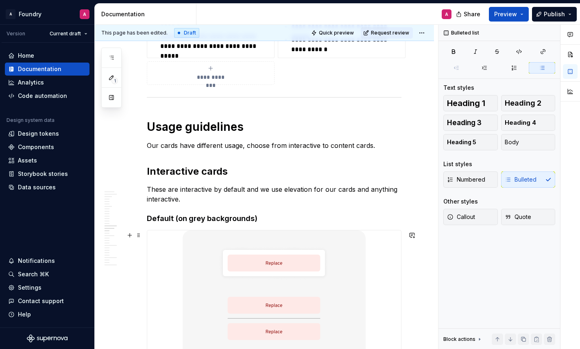
scroll to position [1472, 0]
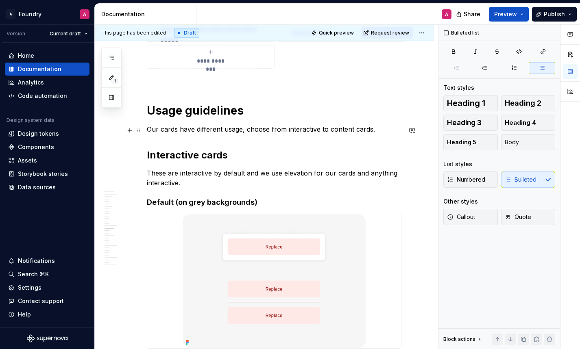
click at [278, 129] on p "Our cards have different usage, choose from interactive to content cards." at bounding box center [274, 129] width 255 height 10
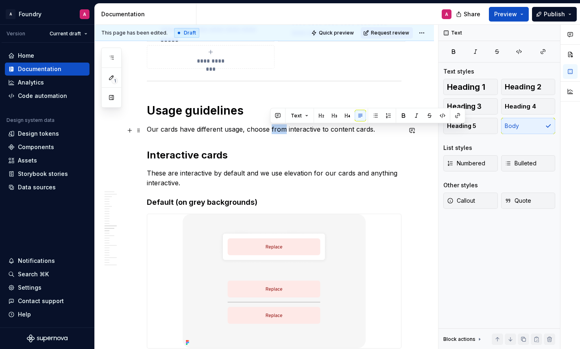
click at [278, 129] on p "Our cards have different usage, choose from interactive to content cards." at bounding box center [274, 129] width 255 height 10
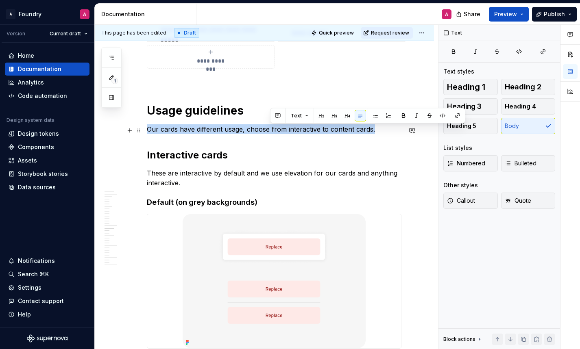
click at [278, 129] on p "Our cards have different usage, choose from interactive to content cards." at bounding box center [274, 129] width 255 height 10
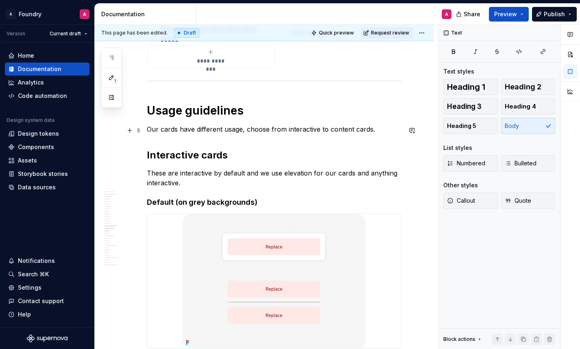
click at [360, 132] on p "Our cards have different usage, choose from interactive to content cards." at bounding box center [274, 129] width 255 height 10
click at [377, 133] on p "Our cards have different usage, choose from interactive to content cards." at bounding box center [274, 129] width 255 height 10
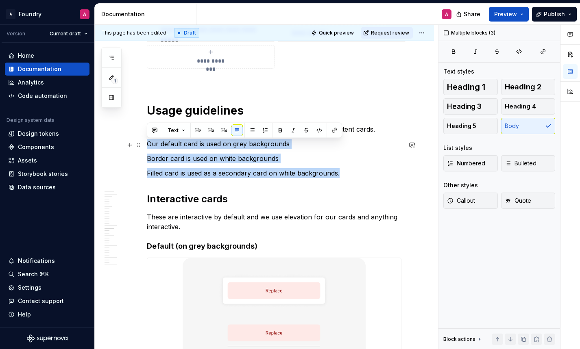
drag, startPoint x: 341, startPoint y: 176, endPoint x: 147, endPoint y: 144, distance: 196.1
click at [147, 144] on div "**********" at bounding box center [274, 324] width 255 height 3253
click at [224, 131] on button "button" at bounding box center [223, 130] width 11 height 11
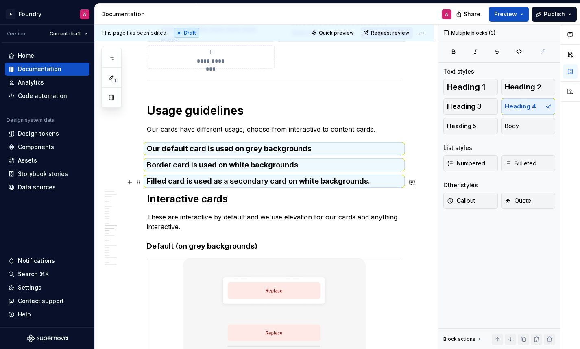
click at [186, 176] on div "**********" at bounding box center [274, 324] width 255 height 3253
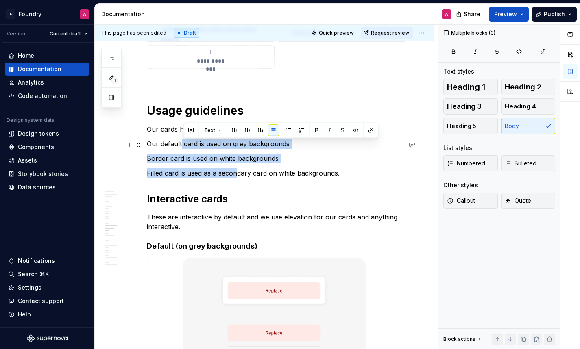
drag, startPoint x: 238, startPoint y: 174, endPoint x: 182, endPoint y: 147, distance: 62.6
click at [182, 147] on div "**********" at bounding box center [274, 324] width 255 height 3253
click at [287, 129] on button "button" at bounding box center [286, 130] width 11 height 11
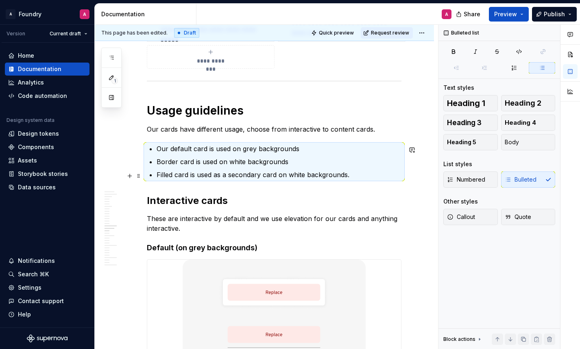
click at [200, 171] on p "Filled card is used as a secondary card on white backgrounds." at bounding box center [279, 175] width 245 height 10
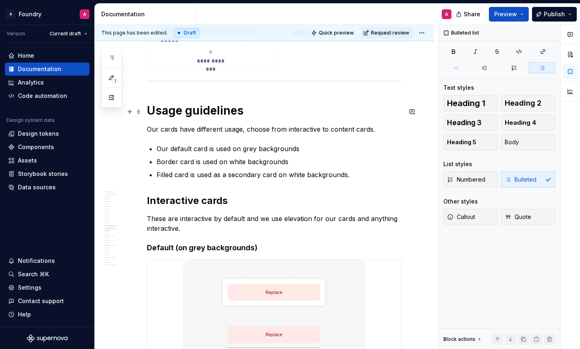
click at [242, 113] on h1 "Usage guidelines" at bounding box center [274, 110] width 255 height 15
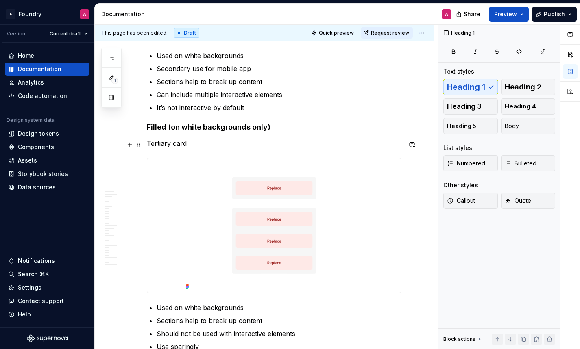
scroll to position [2554, 0]
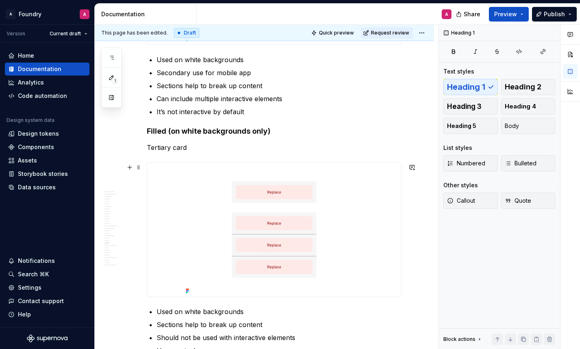
type textarea "*"
click at [203, 197] on img at bounding box center [274, 230] width 183 height 134
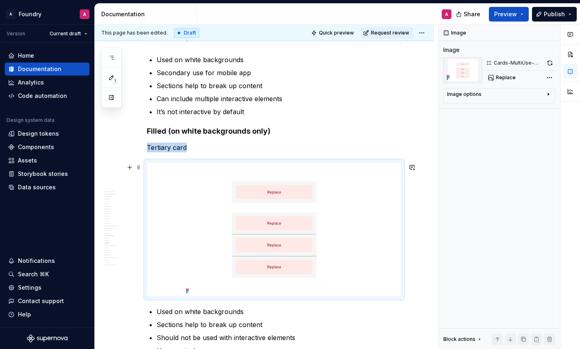
click at [287, 213] on img at bounding box center [274, 230] width 183 height 134
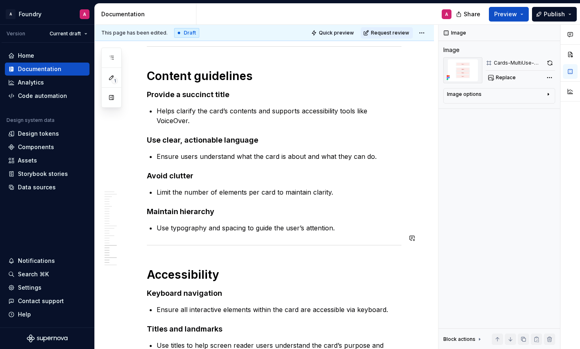
scroll to position [2895, 0]
click at [242, 223] on p "Use typography and spacing to guide the user’s attention." at bounding box center [279, 228] width 245 height 10
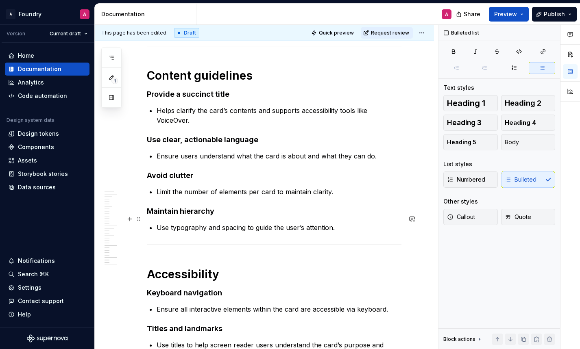
click at [345, 223] on p "Use typography and spacing to guide the user’s attention." at bounding box center [279, 228] width 245 height 10
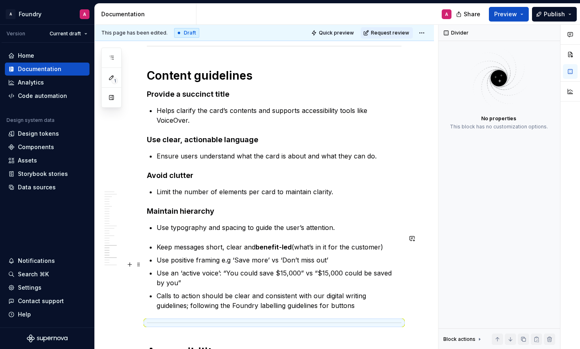
scroll to position [2897, 0]
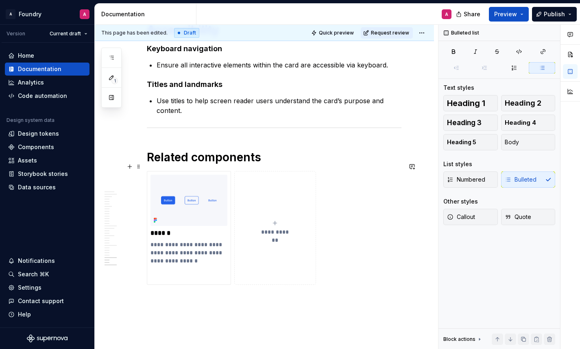
scroll to position [3003, 0]
